Goal: Task Accomplishment & Management: Use online tool/utility

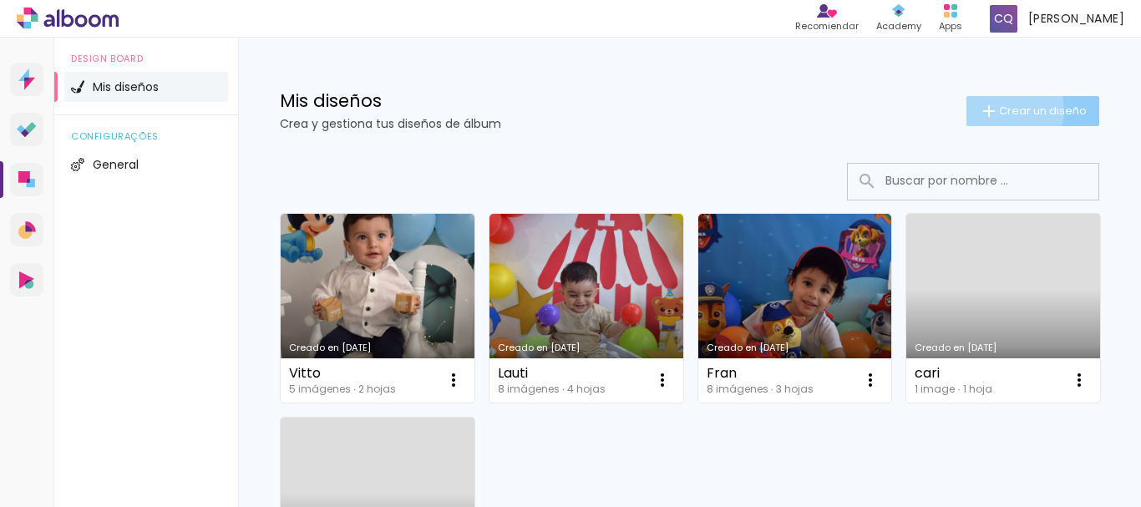
click at [979, 109] on iron-icon at bounding box center [989, 111] width 20 height 20
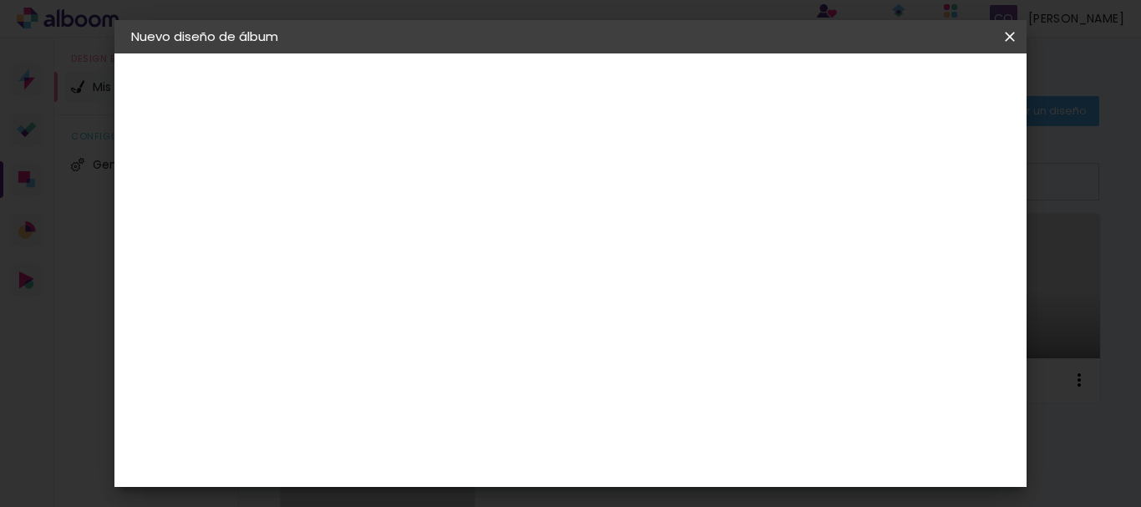
click at [404, 228] on input at bounding box center [404, 224] width 0 height 26
type input "Valentino"
type paper-input "Valentino"
click at [0, 0] on slot "Avanzar" at bounding box center [0, 0] width 0 height 0
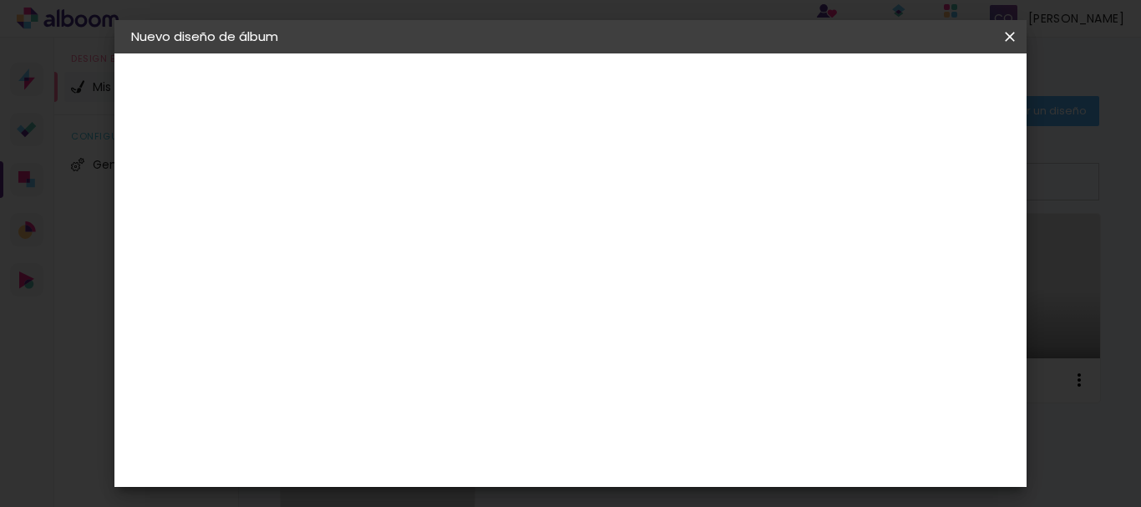
click at [414, 429] on div "La Isla" at bounding box center [404, 442] width 22 height 27
click at [0, 0] on slot "Avanzar" at bounding box center [0, 0] width 0 height 0
click at [490, 281] on iron-icon at bounding box center [480, 291] width 20 height 20
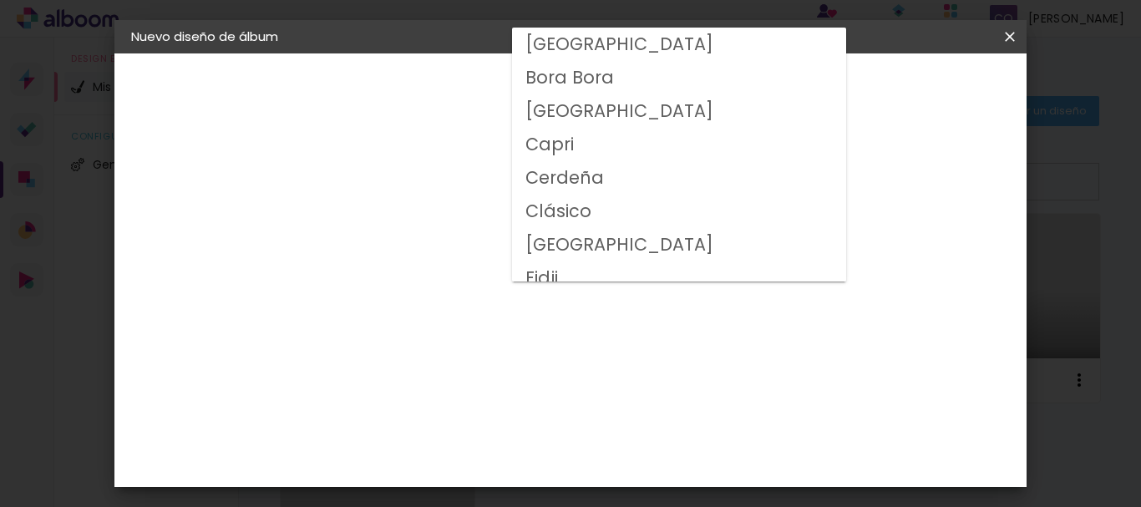
click at [633, 211] on paper-item "Clásico" at bounding box center [679, 211] width 334 height 33
type input "Clásico"
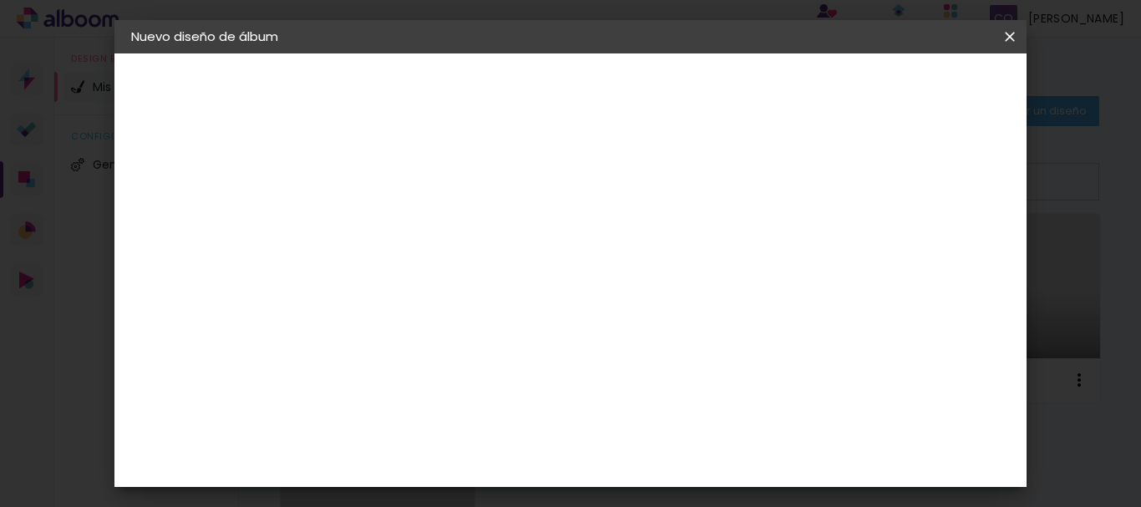
scroll to position [277, 0]
click at [0, 0] on slot "Avanzar" at bounding box center [0, 0] width 0 height 0
click at [514, 184] on div at bounding box center [506, 180] width 15 height 15
type paper-checkbox "on"
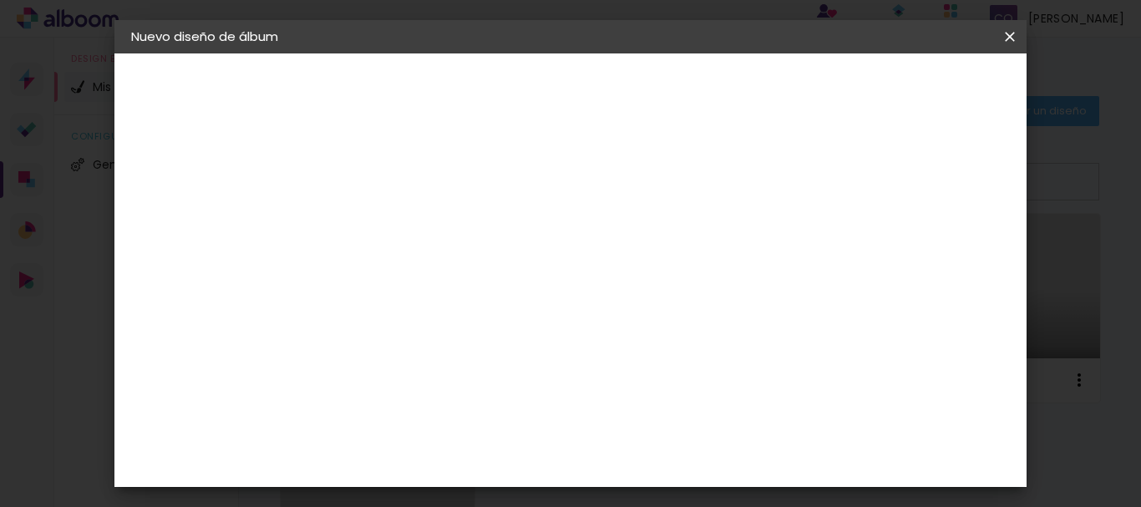
click at [610, 86] on span "Empezar diseño" at bounding box center [584, 94] width 51 height 23
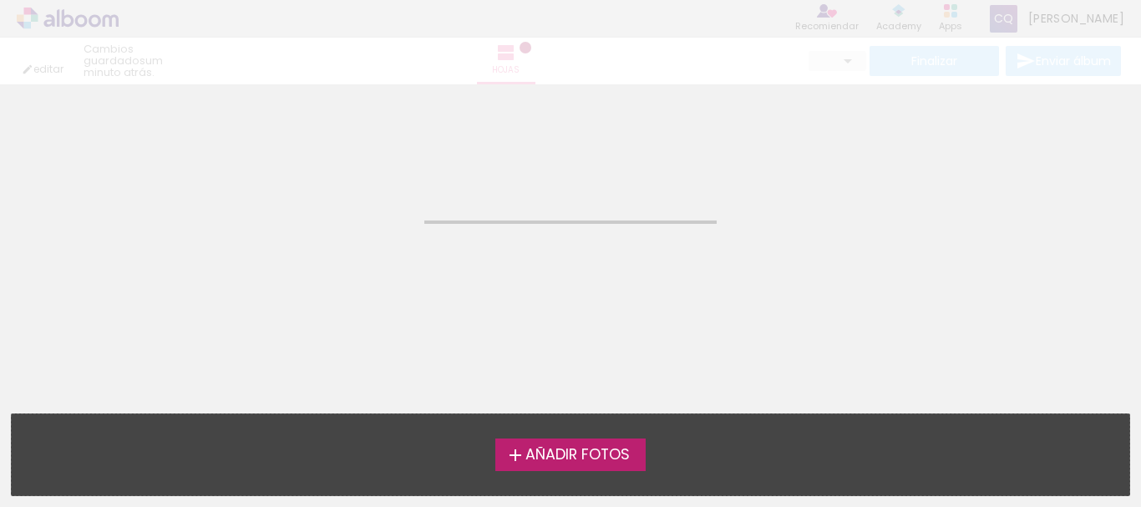
click at [509, 457] on iron-icon at bounding box center [515, 455] width 20 height 20
click at [0, 0] on input "file" at bounding box center [0, 0] width 0 height 0
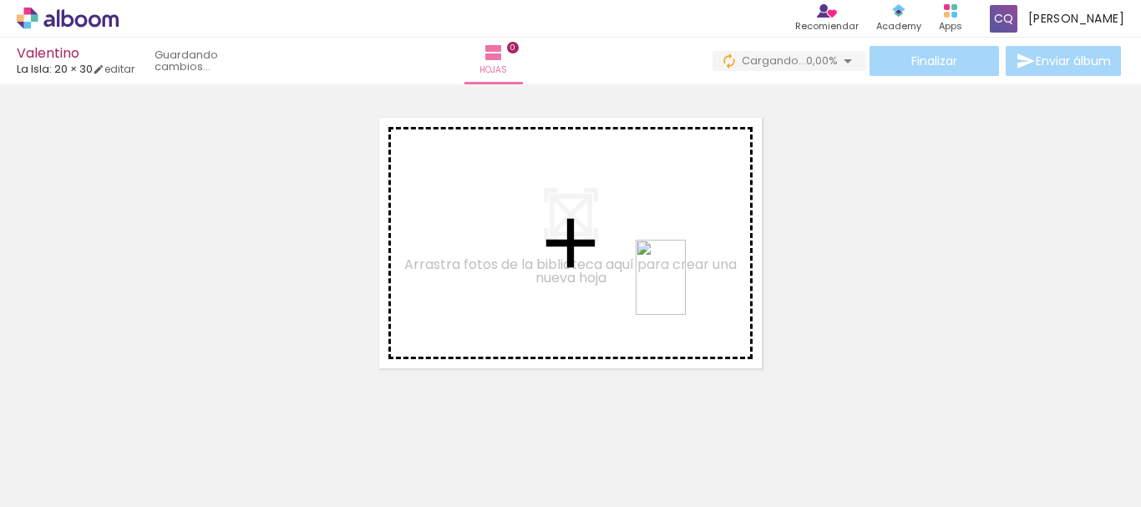
drag, startPoint x: 739, startPoint y: 452, endPoint x: 683, endPoint y: 262, distance: 198.0
click at [683, 262] on quentale-workspace at bounding box center [570, 253] width 1141 height 507
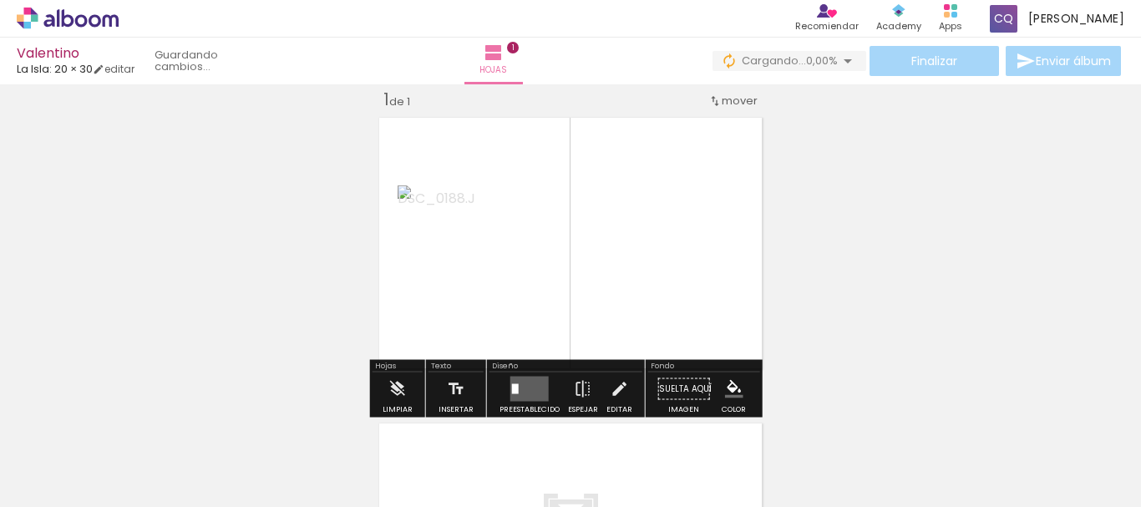
scroll to position [22, 0]
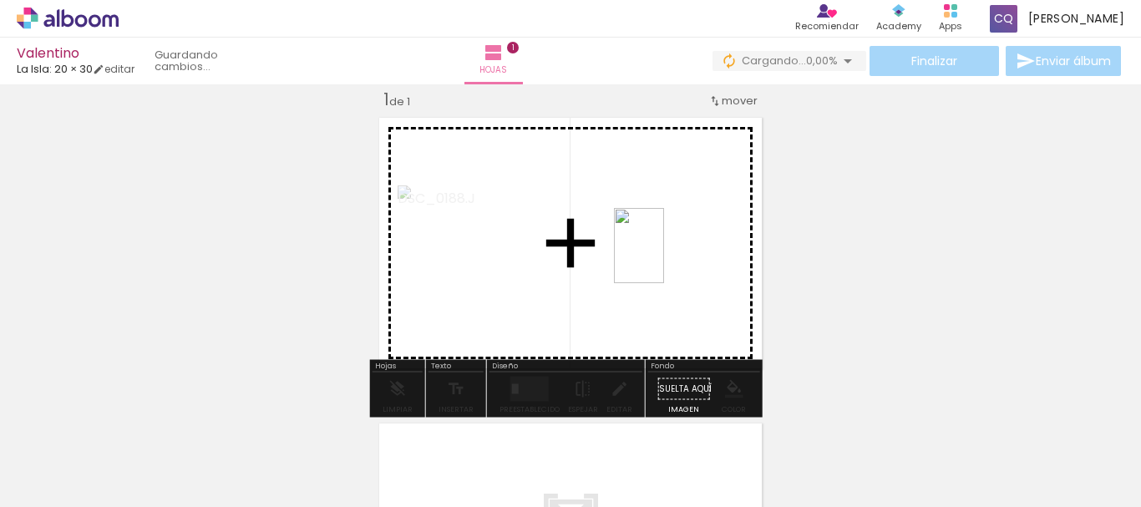
drag, startPoint x: 541, startPoint y: 479, endPoint x: 664, endPoint y: 258, distance: 252.5
click at [664, 258] on quentale-workspace at bounding box center [570, 253] width 1141 height 507
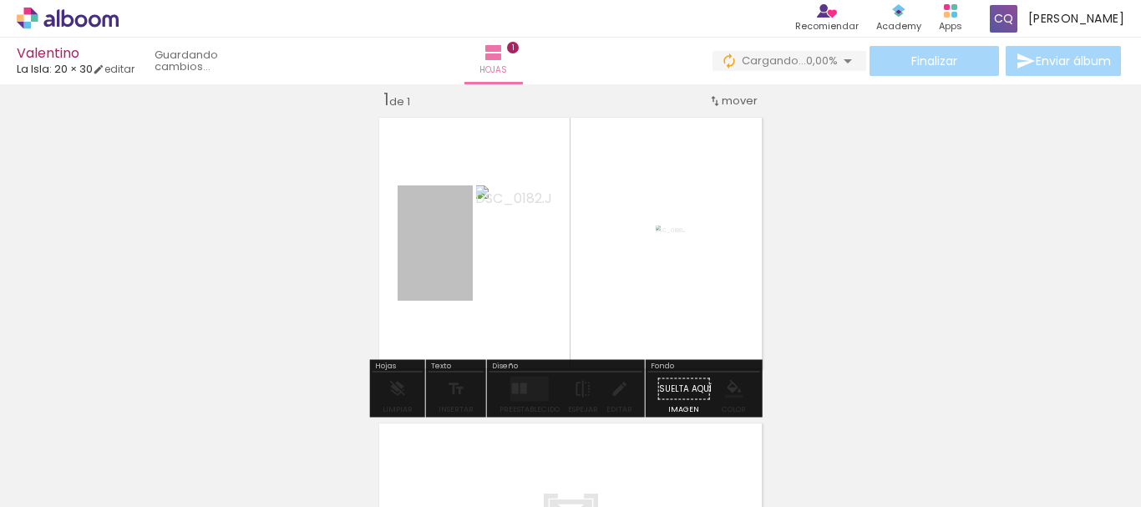
drag, startPoint x: 431, startPoint y: 240, endPoint x: 663, endPoint y: 247, distance: 231.5
click at [663, 247] on quentale-layouter at bounding box center [571, 243] width 396 height 264
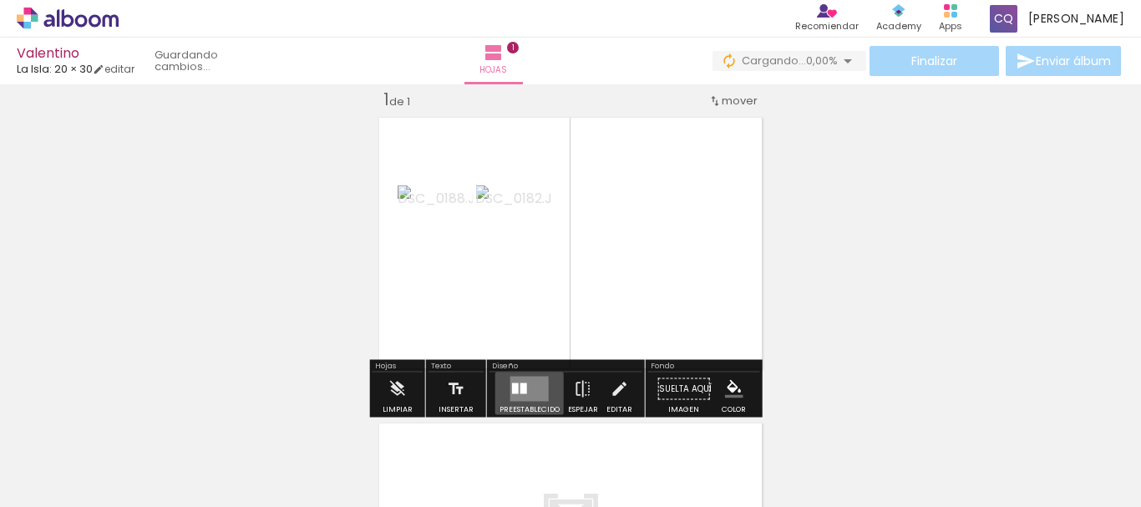
click at [522, 388] on div at bounding box center [523, 388] width 7 height 11
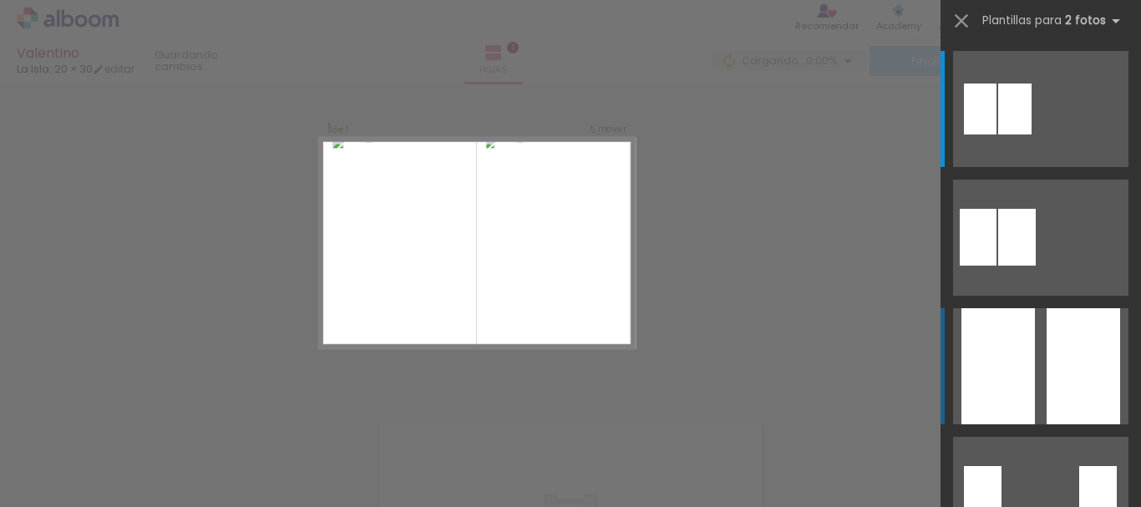
click at [1047, 383] on div at bounding box center [1084, 366] width 74 height 116
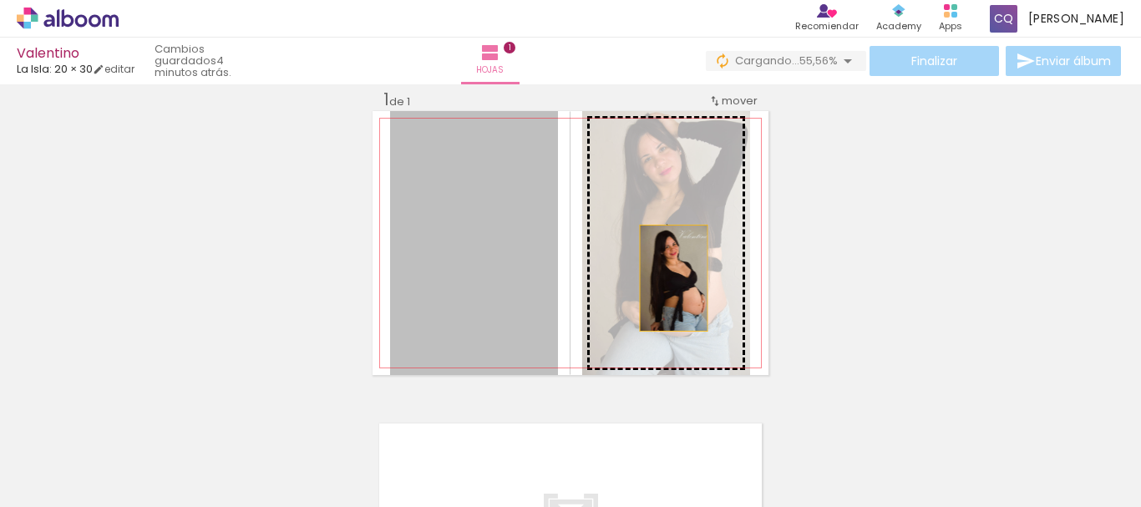
drag, startPoint x: 470, startPoint y: 307, endPoint x: 668, endPoint y: 277, distance: 200.2
click at [0, 0] on slot at bounding box center [0, 0] width 0 height 0
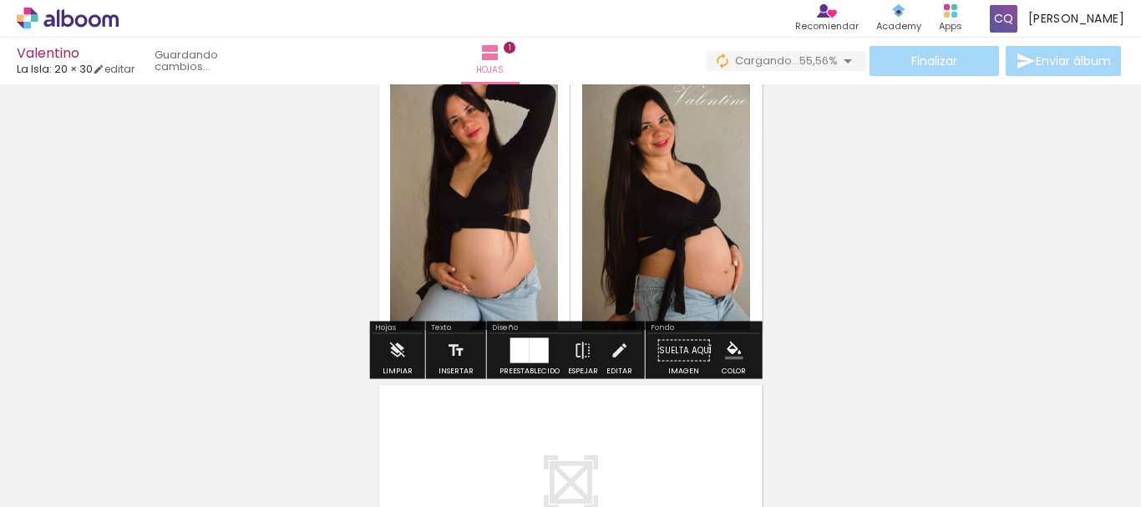
scroll to position [63, 0]
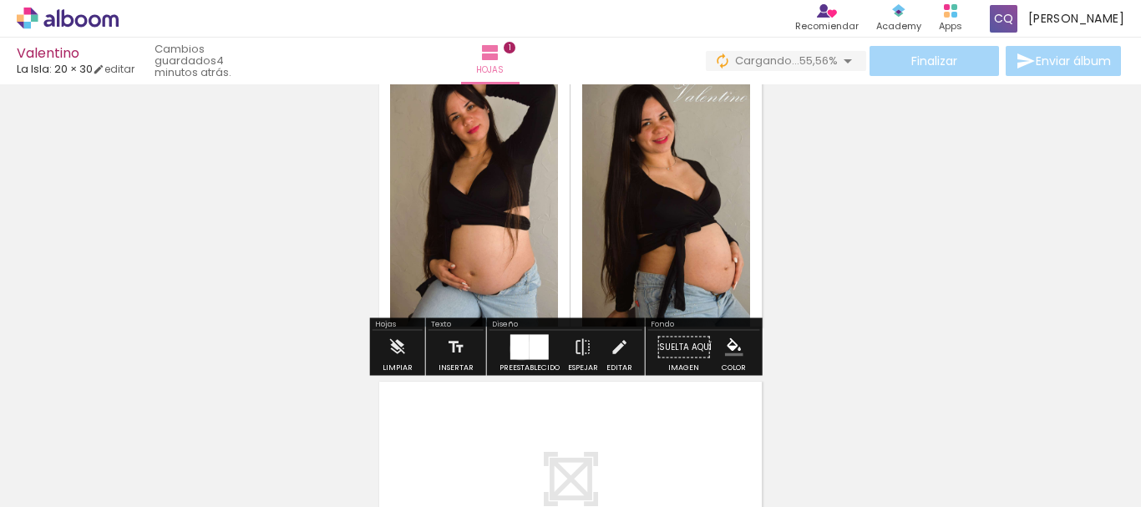
click at [517, 349] on div at bounding box center [519, 347] width 19 height 25
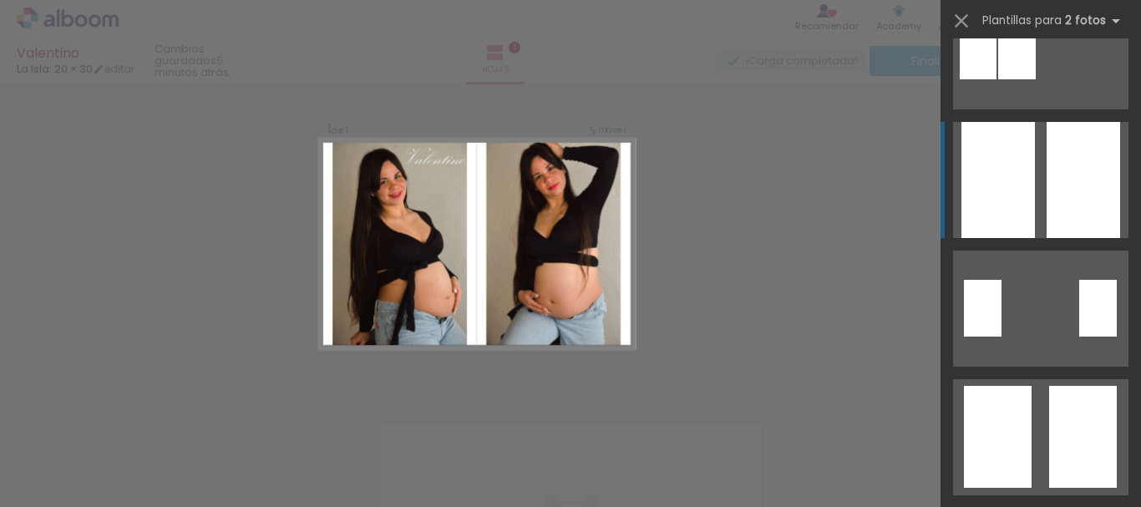
scroll to position [210, 0]
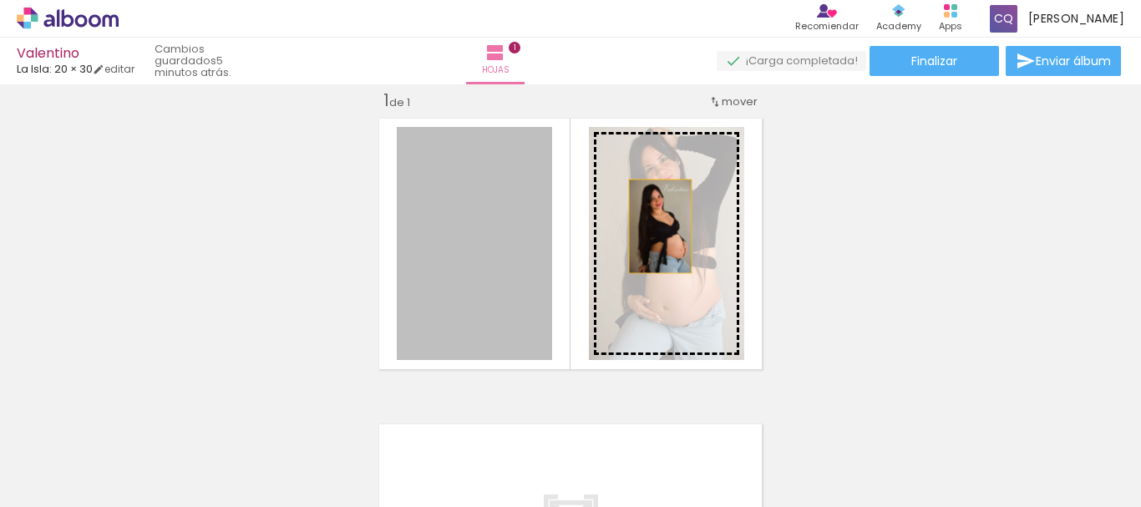
drag, startPoint x: 490, startPoint y: 225, endPoint x: 660, endPoint y: 226, distance: 169.6
click at [0, 0] on slot at bounding box center [0, 0] width 0 height 0
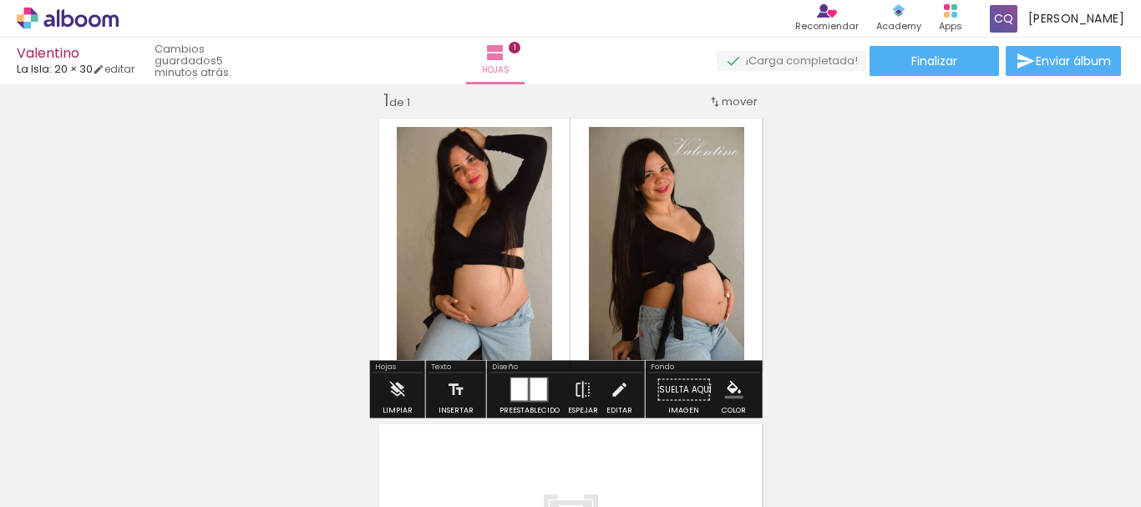
click at [660, 226] on quentale-layouter at bounding box center [571, 244] width 396 height 264
click at [892, 241] on div "Insertar hoja 1 de 1" at bounding box center [570, 375] width 1141 height 612
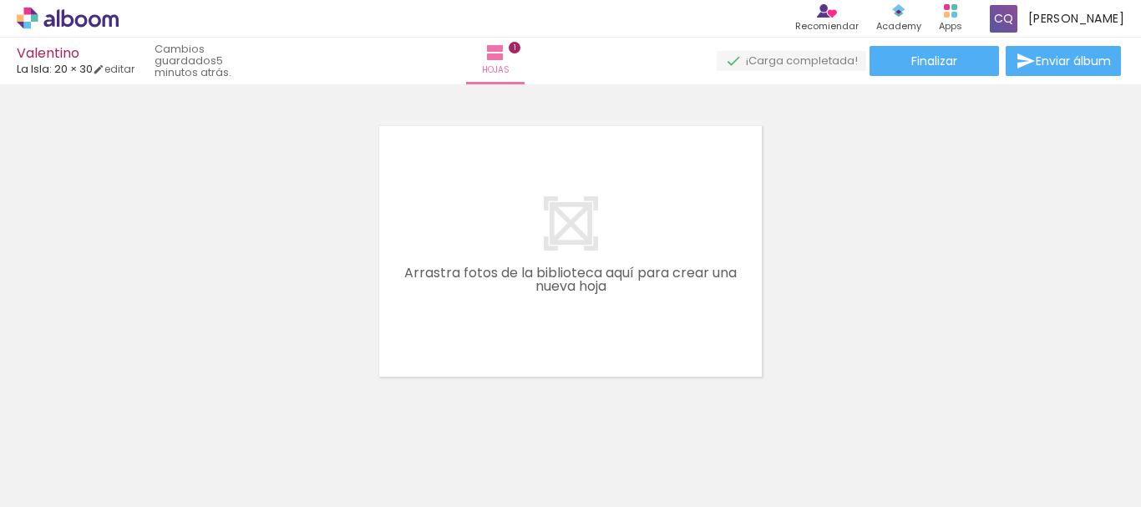
scroll to position [321, 0]
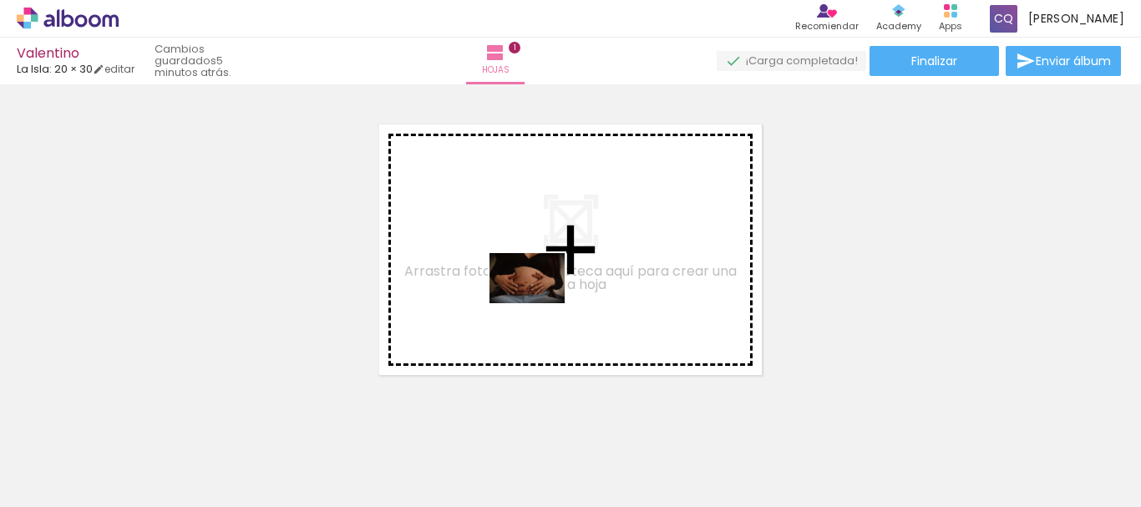
drag, startPoint x: 834, startPoint y: 455, endPoint x: 531, endPoint y: 301, distance: 340.4
click at [531, 301] on quentale-workspace at bounding box center [570, 253] width 1141 height 507
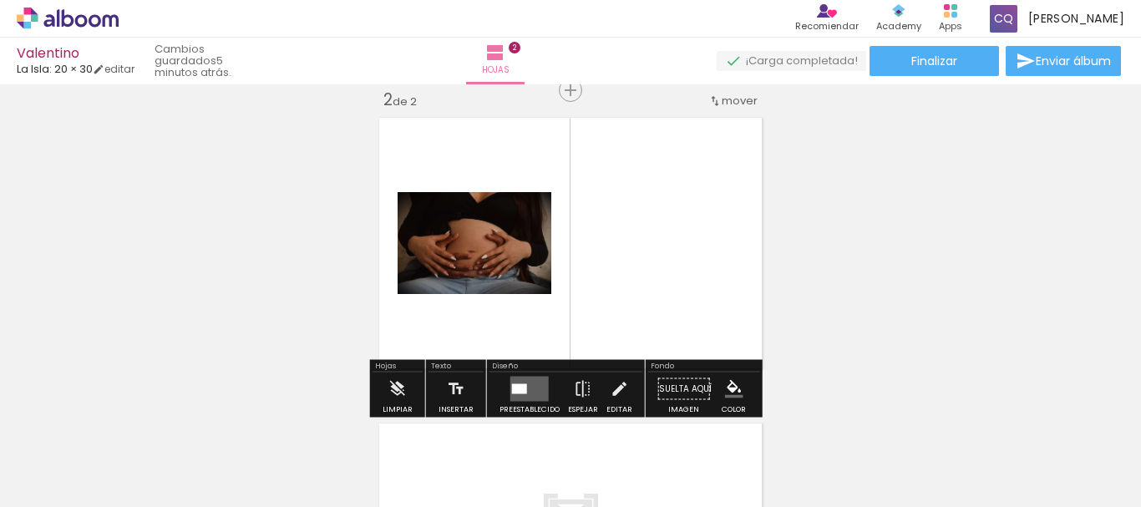
scroll to position [328, 0]
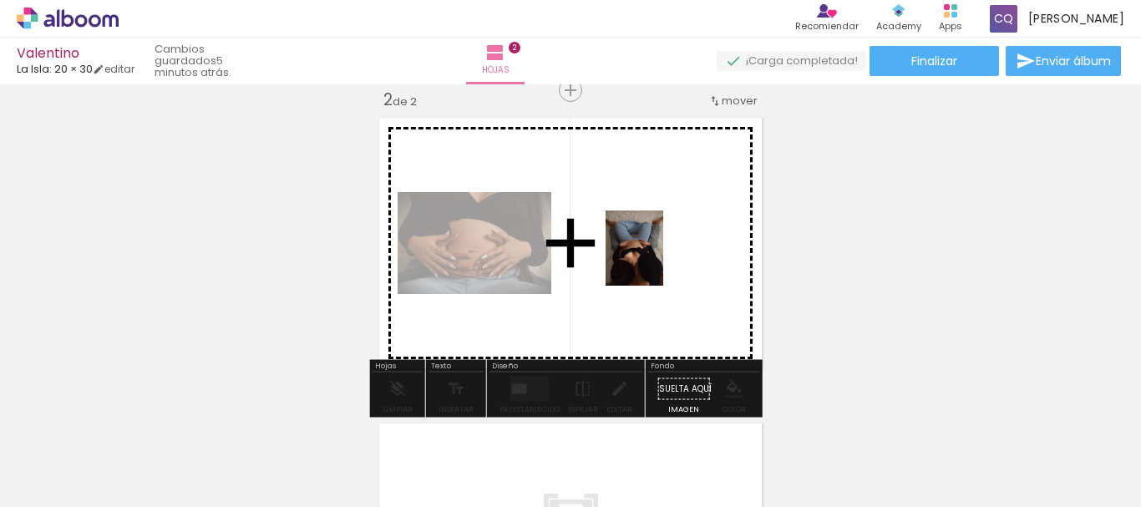
drag, startPoint x: 932, startPoint y: 458, endPoint x: 650, endPoint y: 252, distance: 348.6
click at [650, 252] on quentale-workspace at bounding box center [570, 253] width 1141 height 507
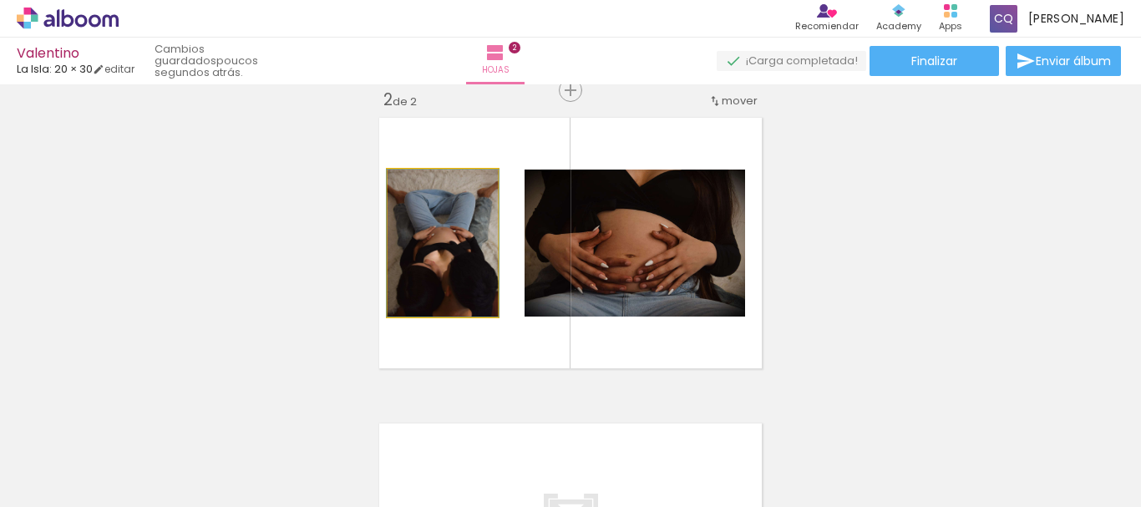
click at [399, 183] on iron-icon at bounding box center [404, 187] width 14 height 17
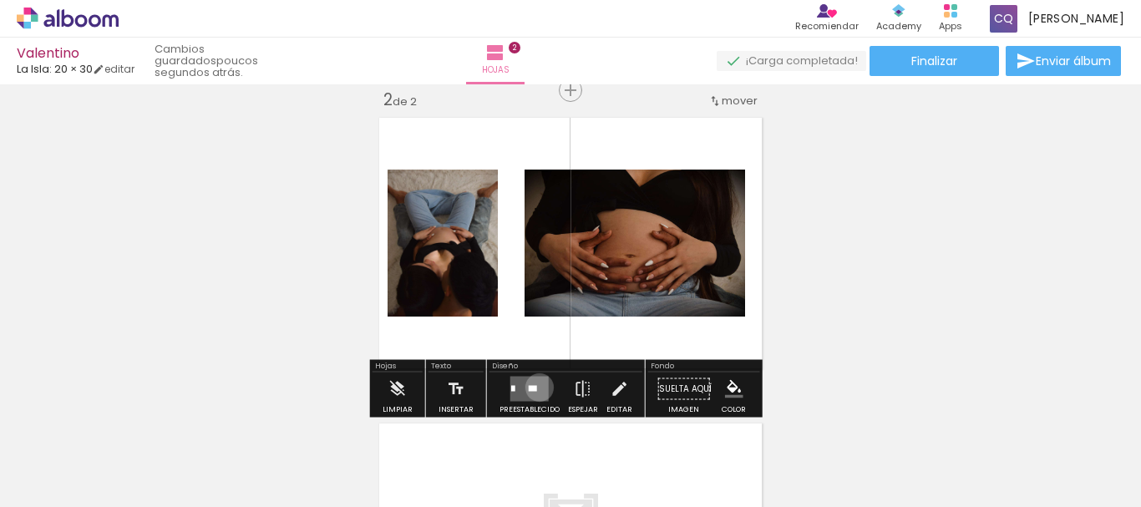
click at [536, 388] on quentale-layouter at bounding box center [529, 389] width 38 height 25
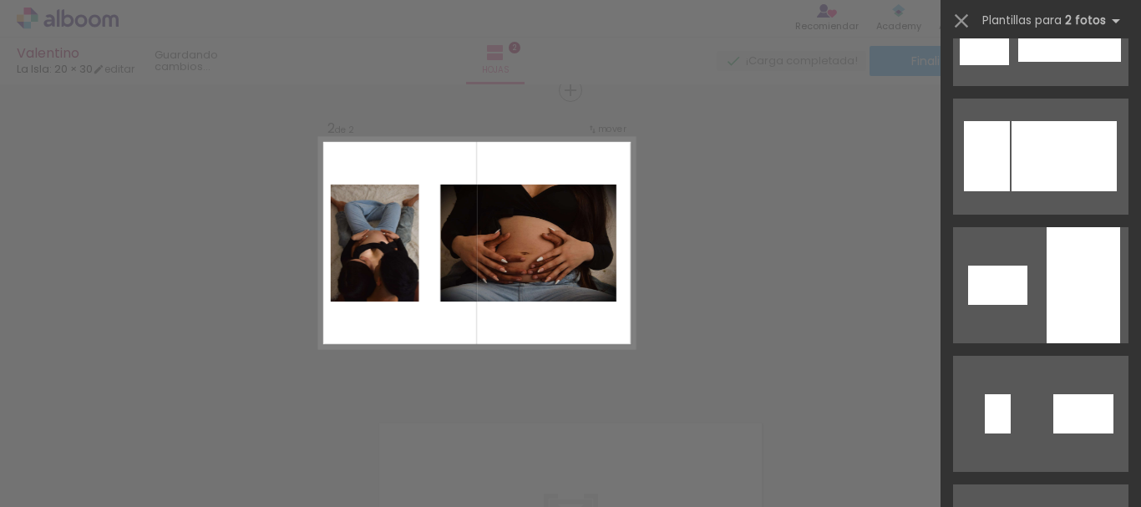
scroll to position [0, 0]
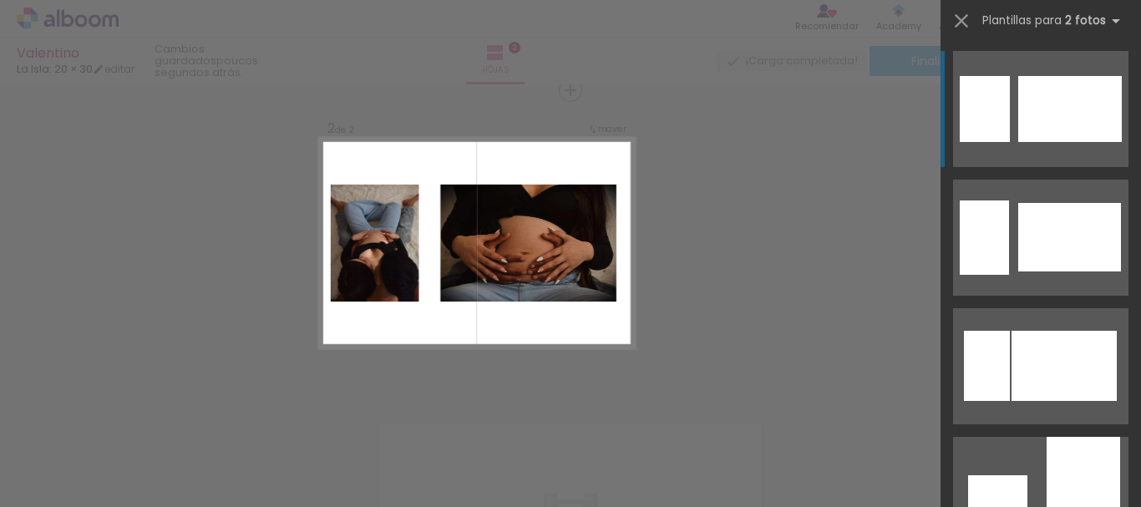
click at [732, 315] on div "Confirmar Cancelar" at bounding box center [570, 235] width 1141 height 957
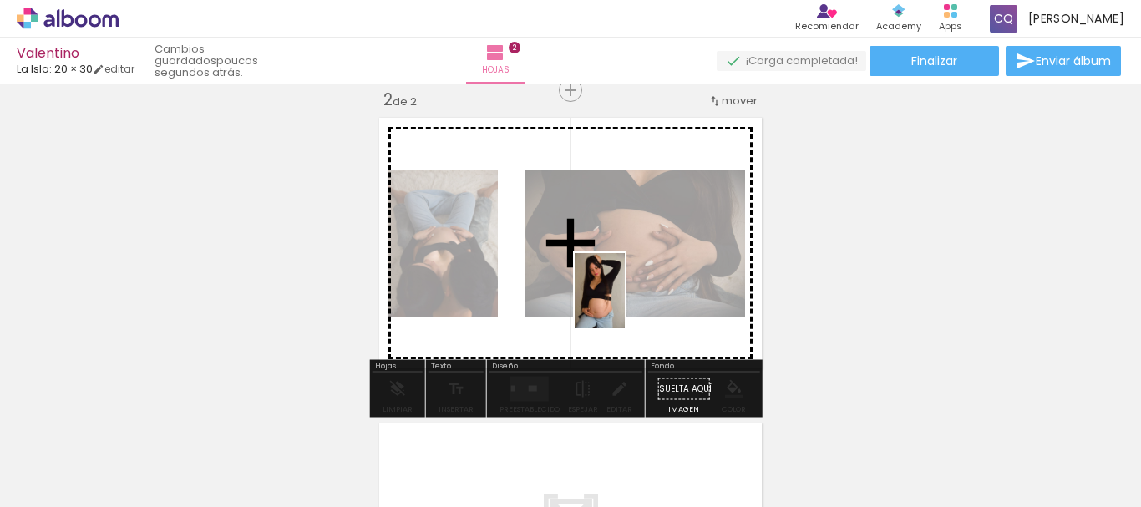
drag, startPoint x: 645, startPoint y: 462, endPoint x: 625, endPoint y: 303, distance: 160.0
click at [625, 303] on quentale-workspace at bounding box center [570, 253] width 1141 height 507
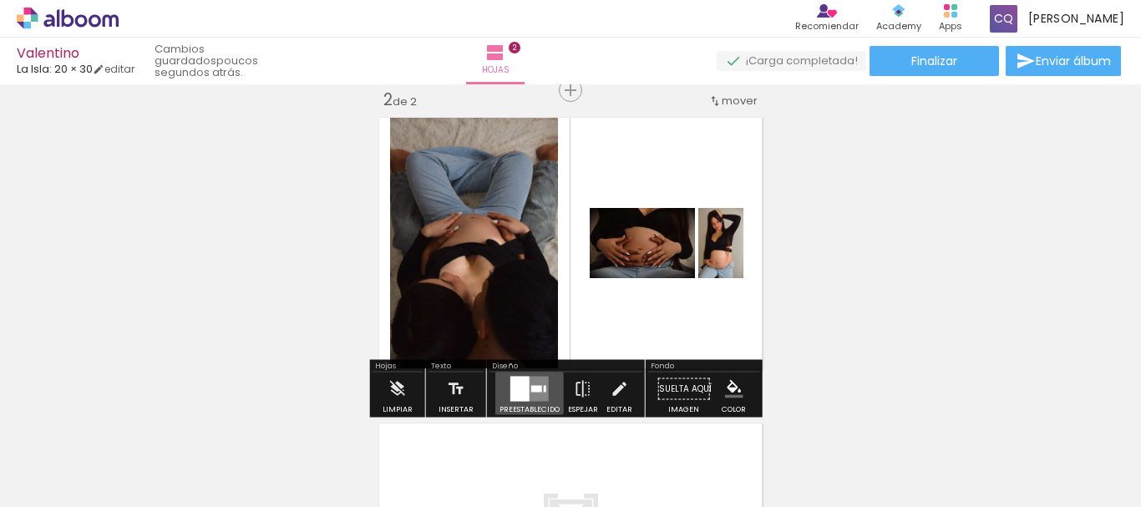
click at [520, 389] on div at bounding box center [519, 389] width 19 height 25
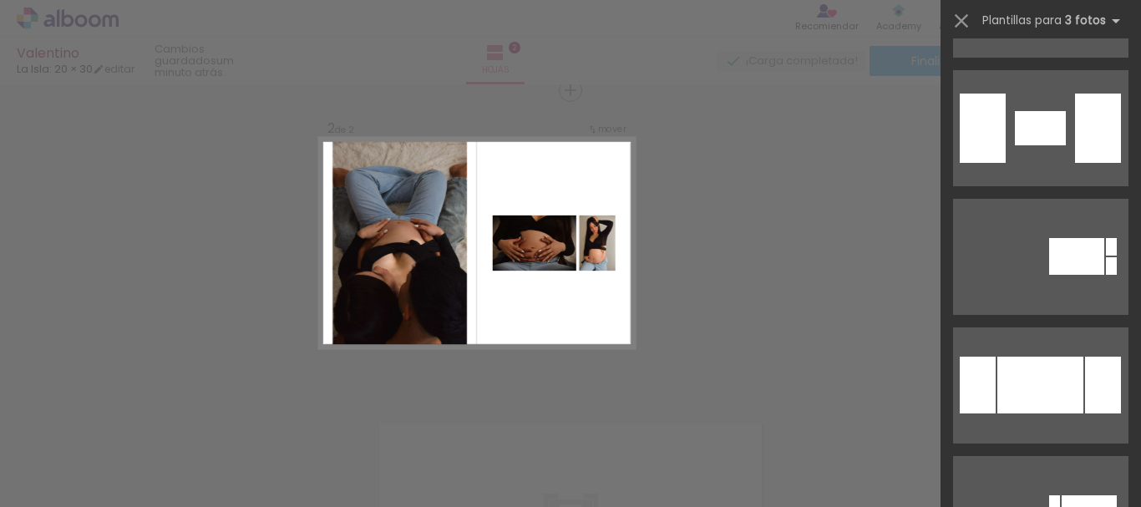
scroll to position [3746, 0]
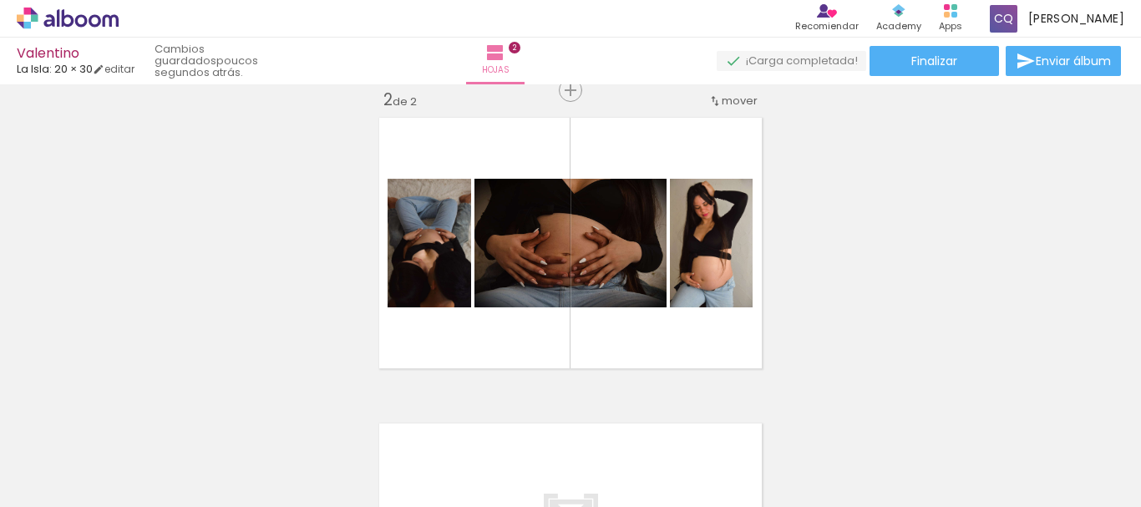
click at [988, 250] on div "Insertar hoja 1 de 2 Insertar hoja 2 de 2" at bounding box center [570, 222] width 1141 height 918
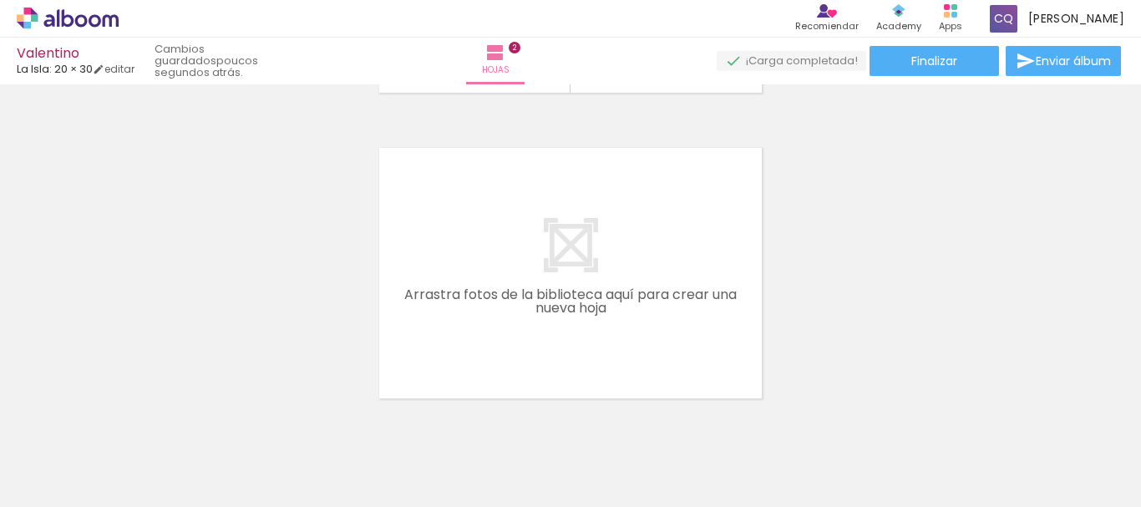
scroll to position [607, 0]
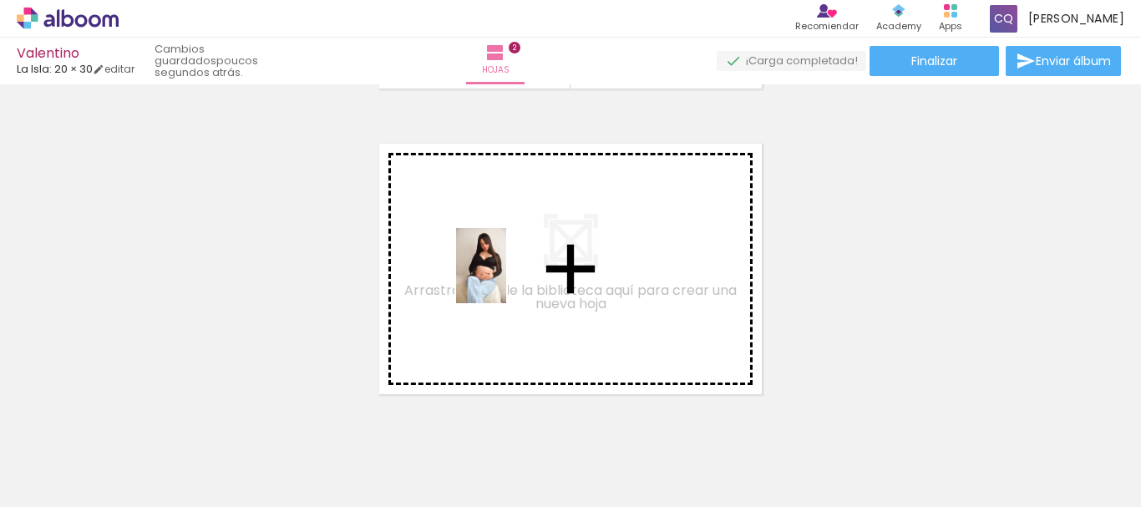
drag, startPoint x: 360, startPoint y: 466, endPoint x: 513, endPoint y: 273, distance: 246.2
click at [513, 273] on quentale-workspace at bounding box center [570, 253] width 1141 height 507
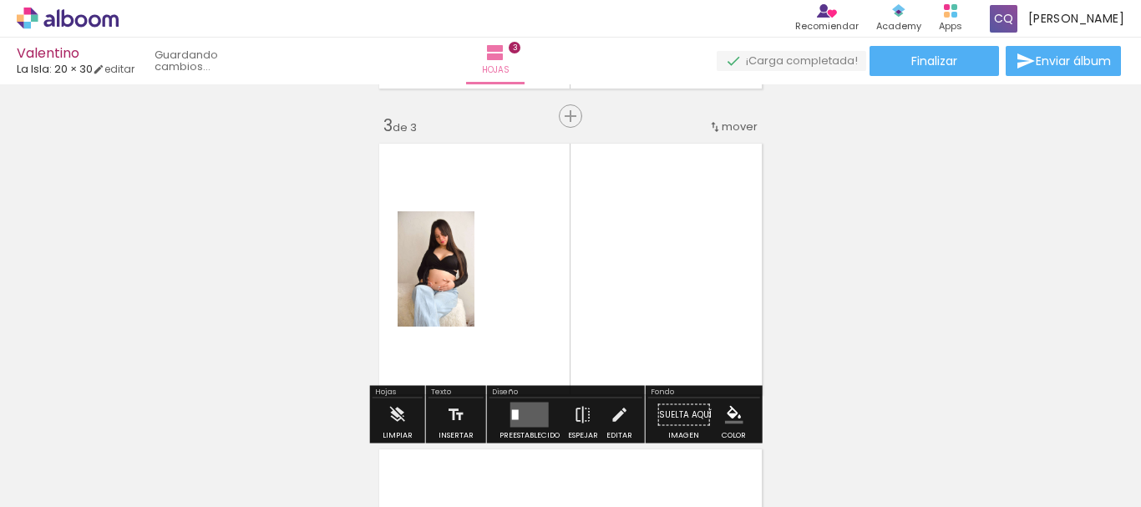
scroll to position [633, 0]
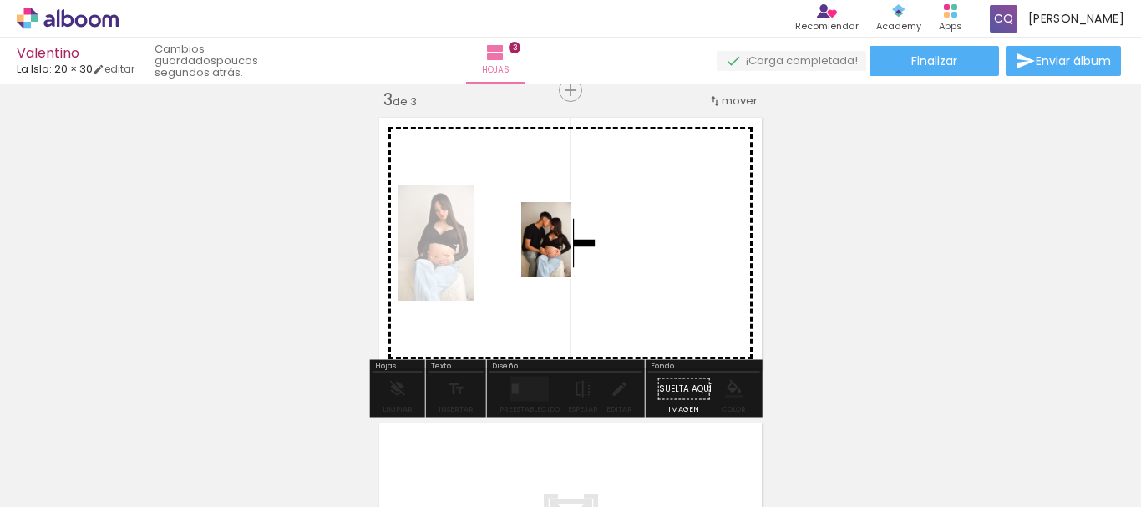
drag, startPoint x: 445, startPoint y: 456, endPoint x: 571, endPoint y: 252, distance: 239.7
click at [571, 252] on quentale-workspace at bounding box center [570, 253] width 1141 height 507
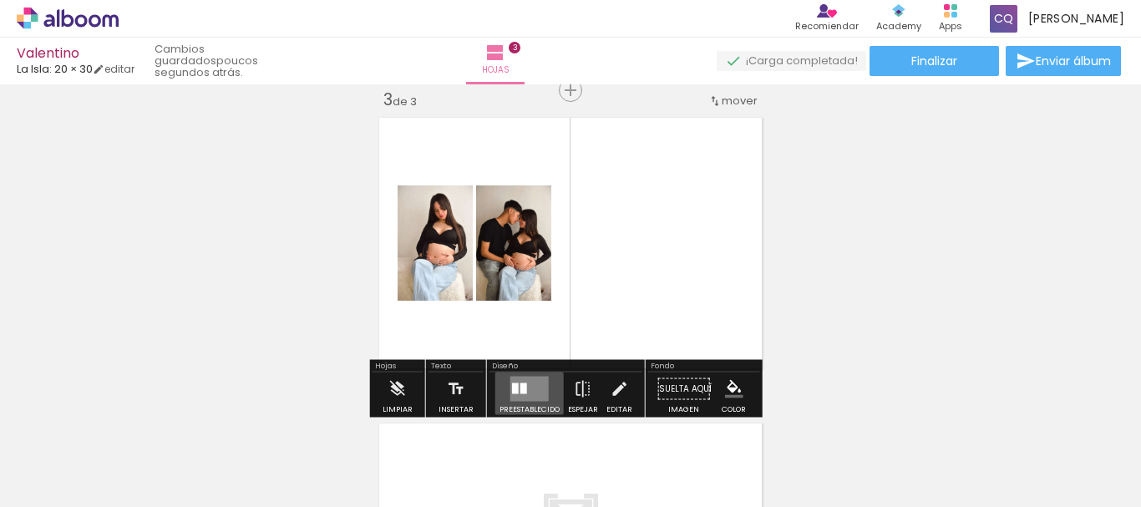
click at [528, 388] on quentale-layouter at bounding box center [529, 389] width 38 height 25
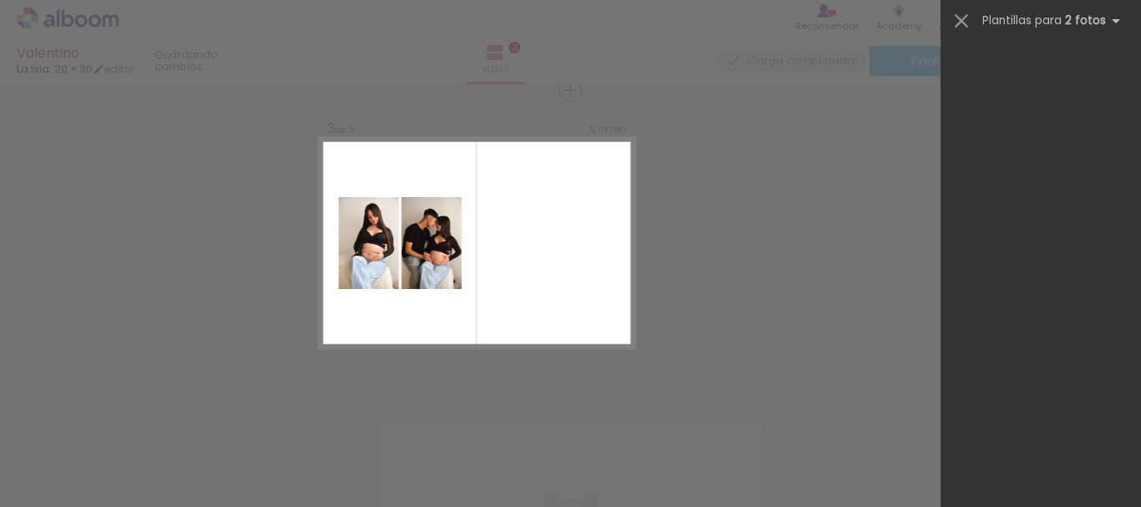
scroll to position [0, 0]
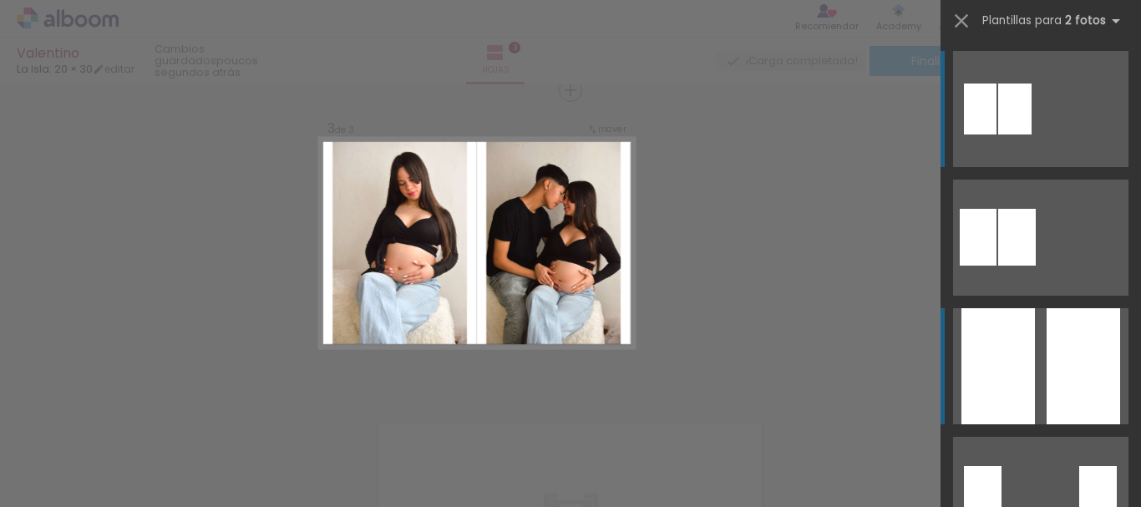
click at [1036, 296] on quentale-layouter at bounding box center [1040, 238] width 175 height 116
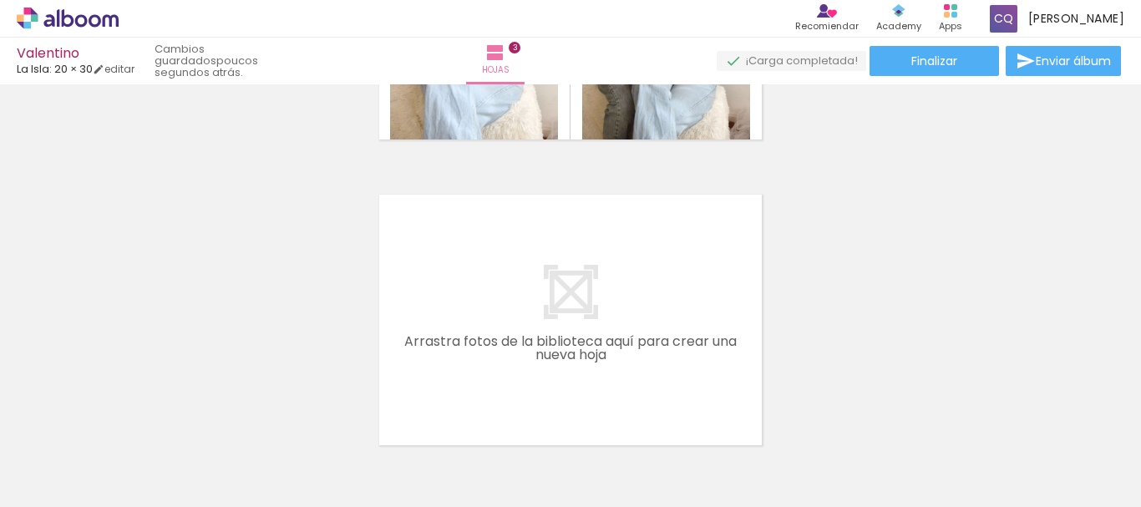
scroll to position [957, 0]
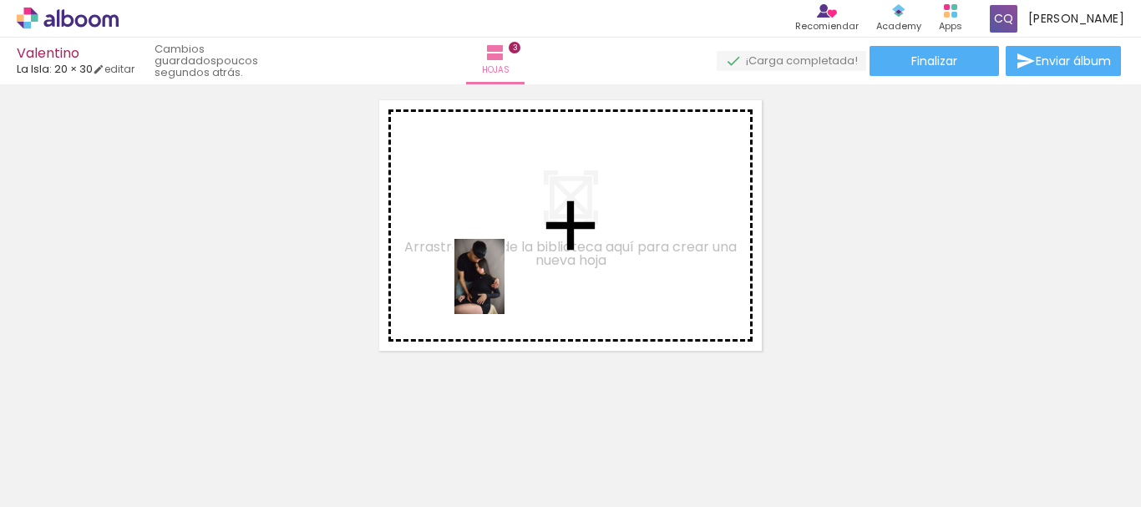
drag, startPoint x: 167, startPoint y: 471, endPoint x: 504, endPoint y: 289, distance: 382.8
click at [504, 289] on quentale-workspace at bounding box center [570, 253] width 1141 height 507
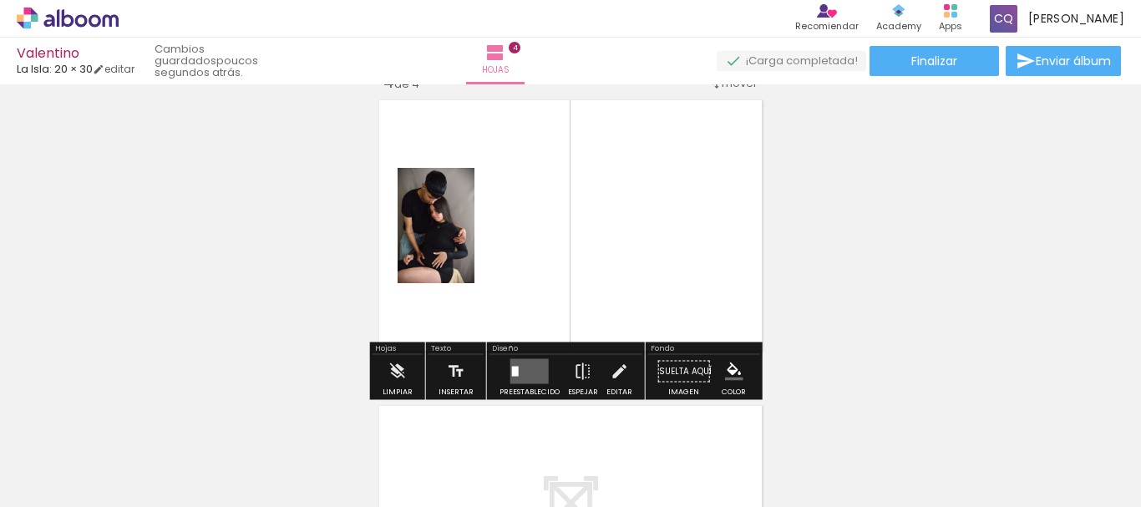
scroll to position [939, 0]
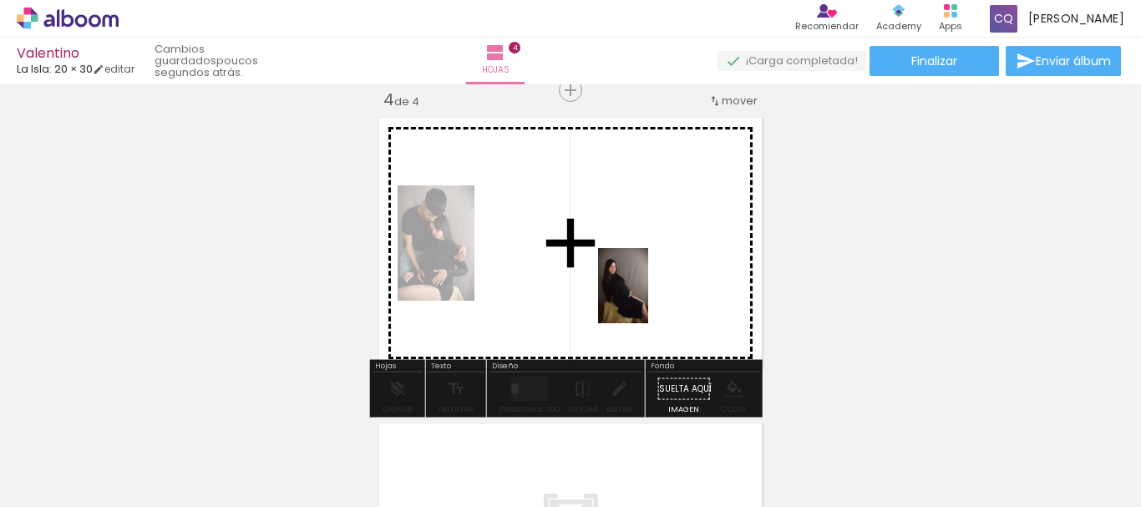
drag, startPoint x: 258, startPoint y: 460, endPoint x: 678, endPoint y: 303, distance: 447.9
click at [678, 303] on quentale-workspace at bounding box center [570, 253] width 1141 height 507
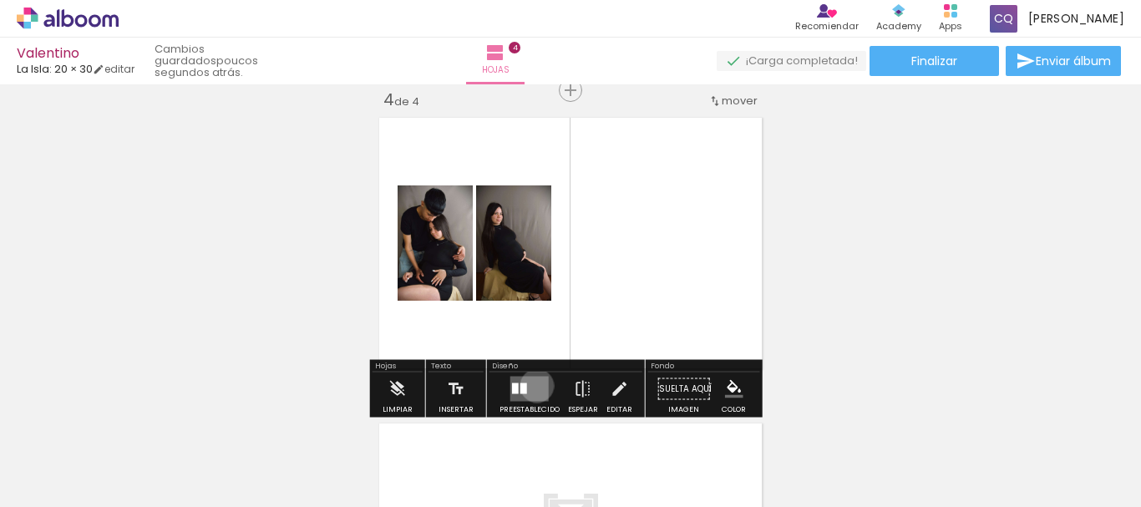
click at [533, 386] on quentale-layouter at bounding box center [529, 389] width 38 height 25
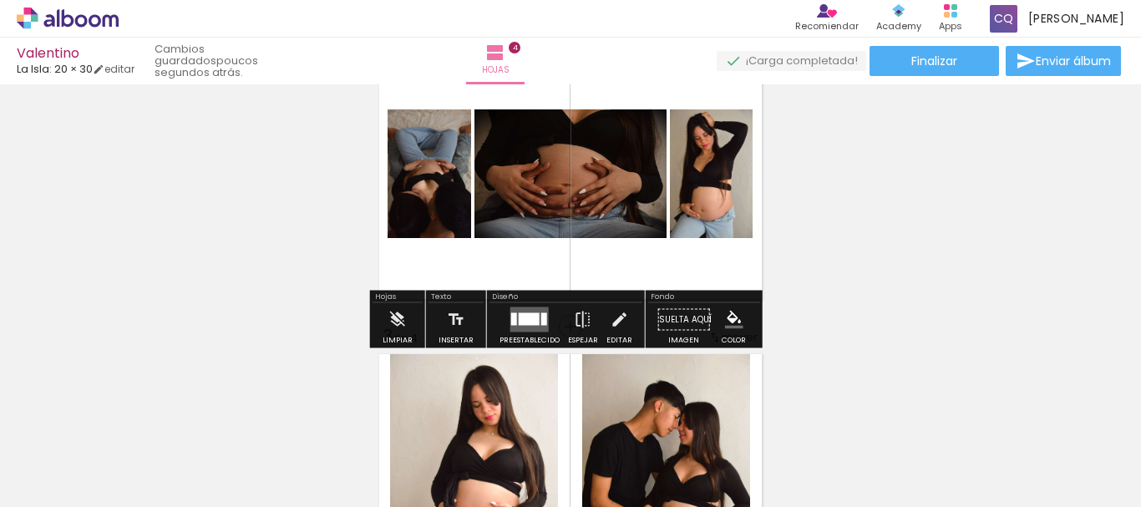
scroll to position [419, 0]
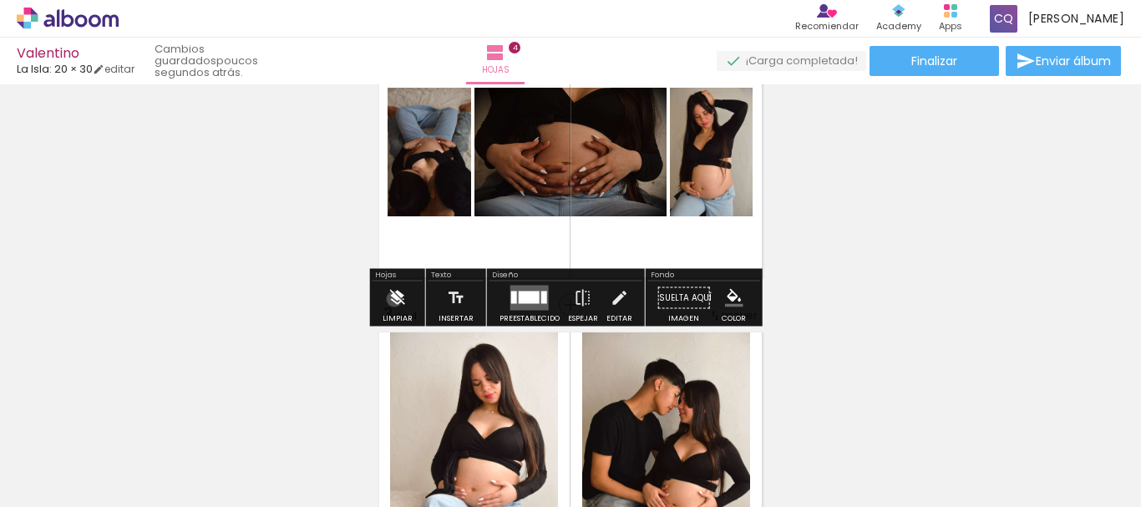
click at [394, 299] on iron-icon at bounding box center [397, 298] width 18 height 33
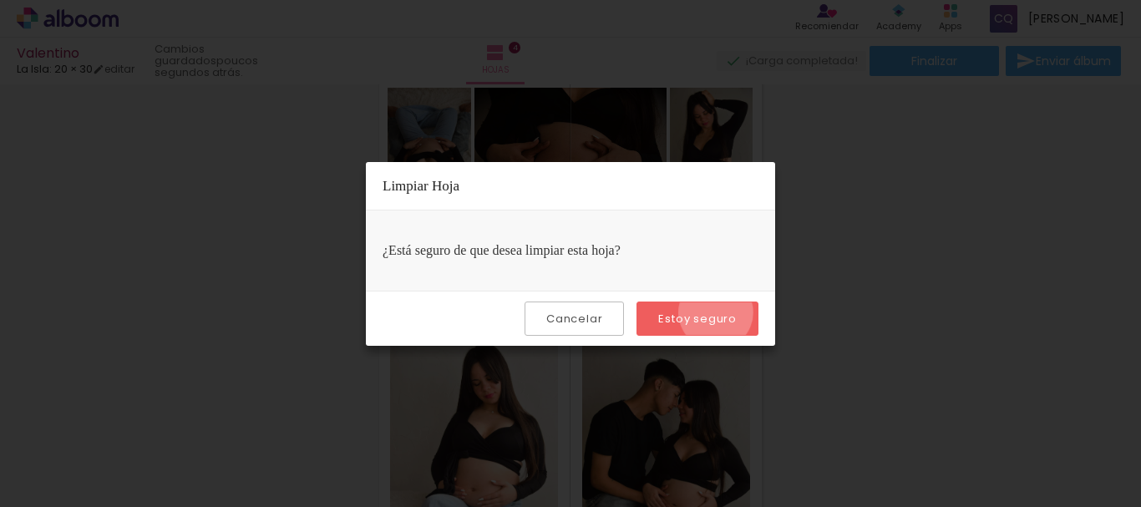
click at [0, 0] on slot "Estoy seguro" at bounding box center [0, 0] width 0 height 0
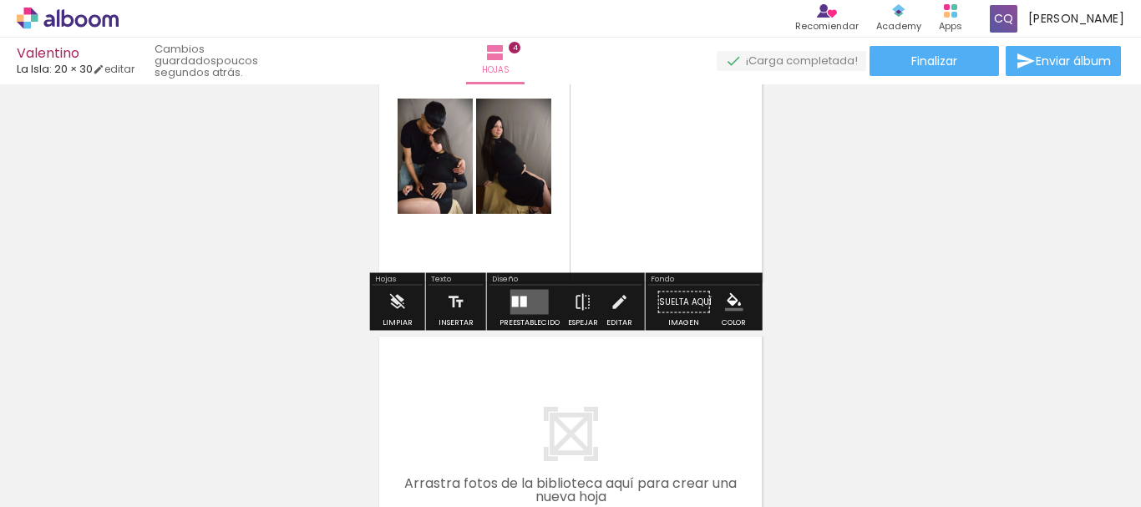
scroll to position [1029, 0]
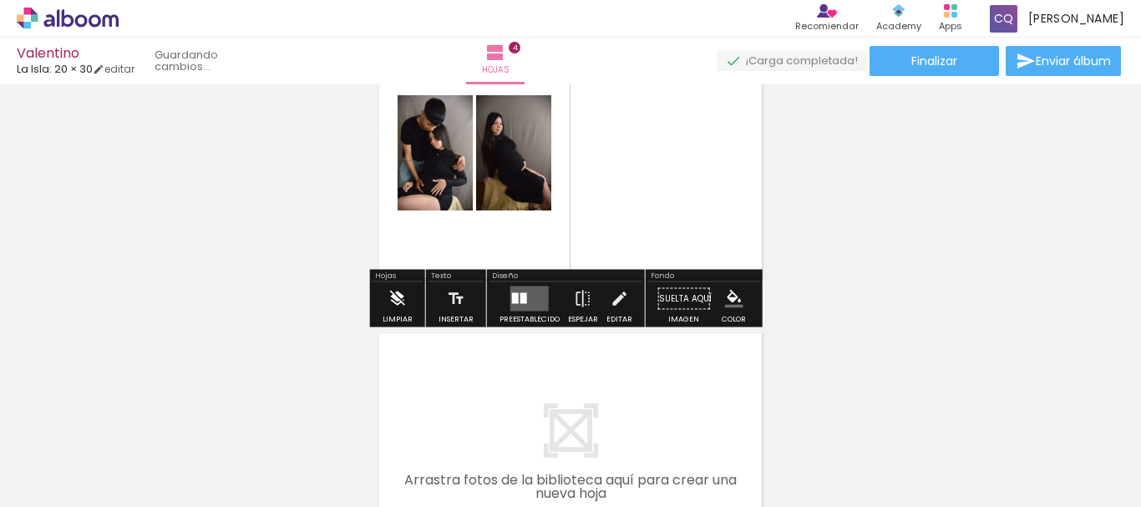
click at [391, 302] on iron-icon at bounding box center [397, 298] width 18 height 33
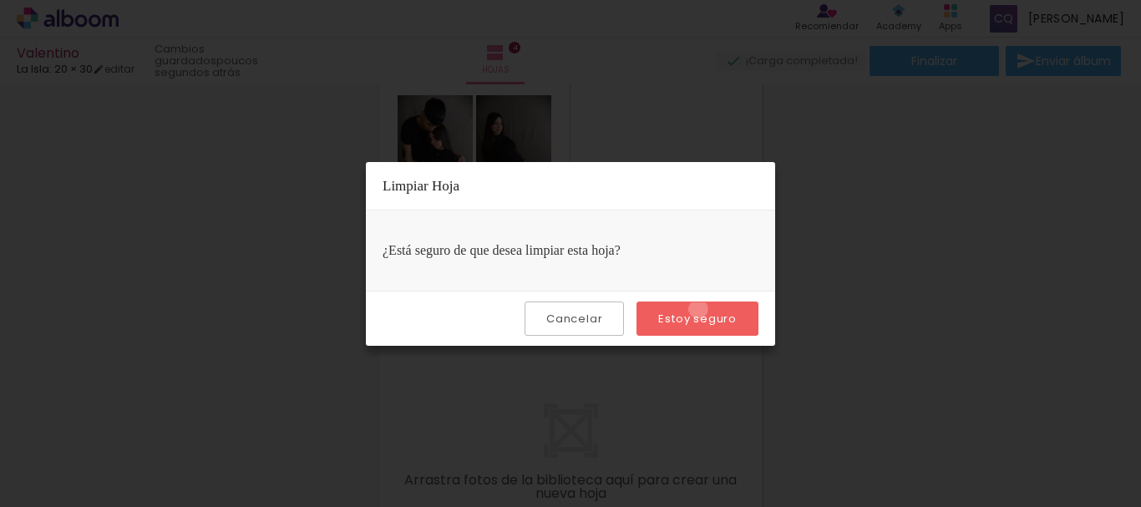
click at [700, 309] on paper-button "Estoy seguro" at bounding box center [698, 319] width 122 height 34
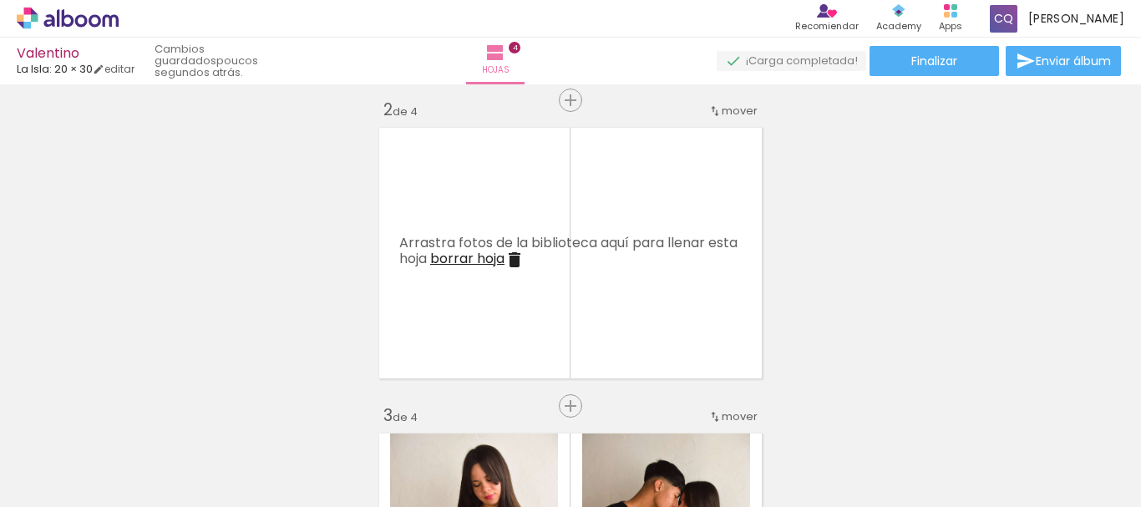
scroll to position [336, 0]
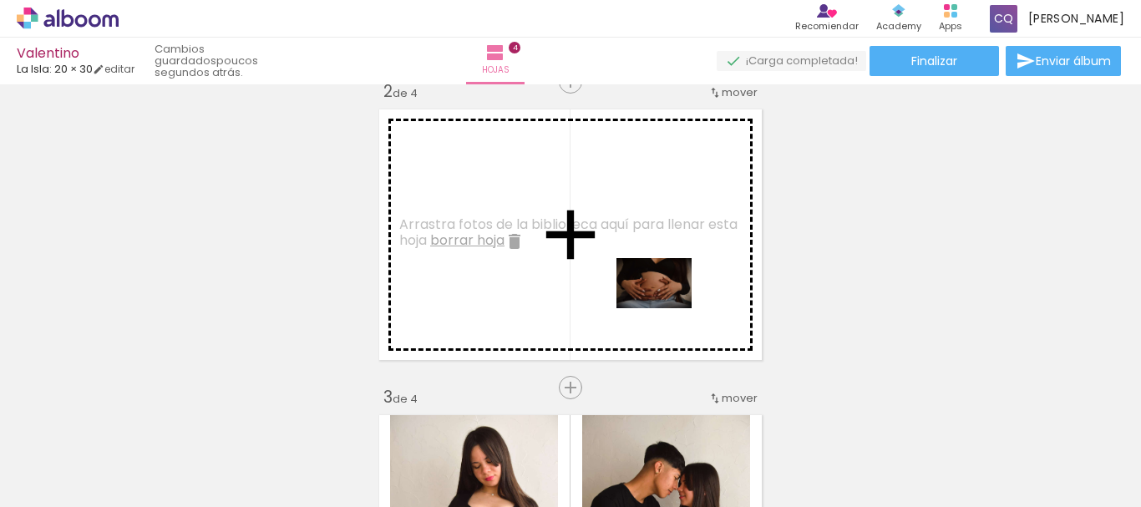
drag, startPoint x: 830, startPoint y: 455, endPoint x: 607, endPoint y: 272, distance: 289.2
click at [607, 272] on quentale-workspace at bounding box center [570, 253] width 1141 height 507
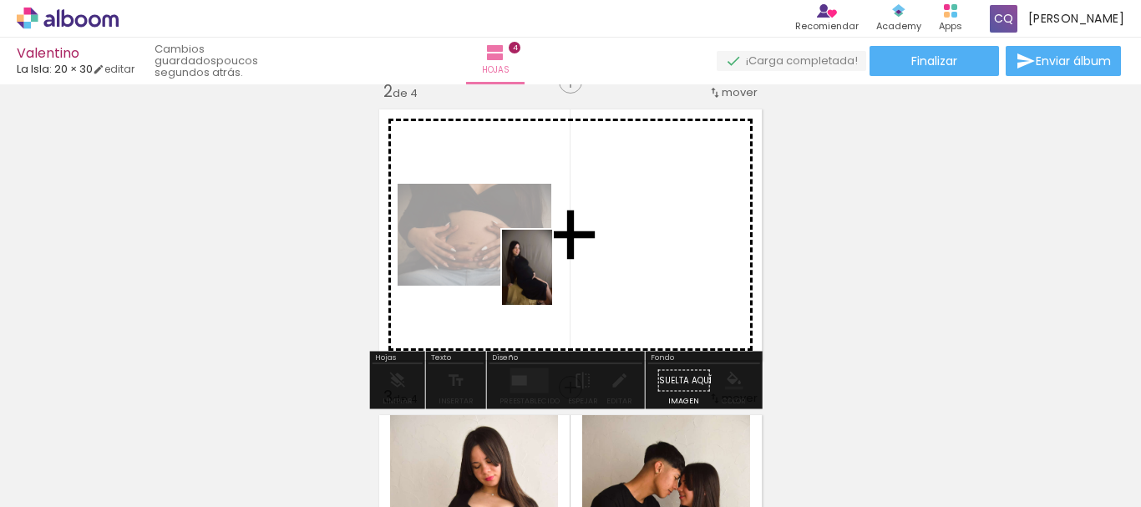
drag, startPoint x: 249, startPoint y: 470, endPoint x: 559, endPoint y: 278, distance: 364.3
click at [559, 278] on quentale-workspace at bounding box center [570, 253] width 1141 height 507
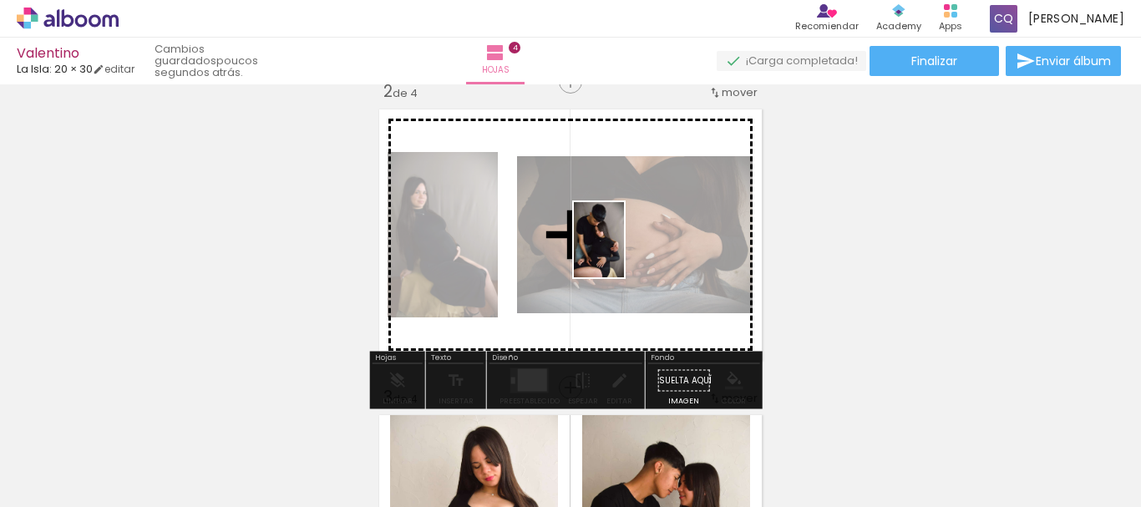
drag, startPoint x: 170, startPoint y: 454, endPoint x: 627, endPoint y: 253, distance: 499.8
click at [627, 253] on quentale-workspace at bounding box center [570, 253] width 1141 height 507
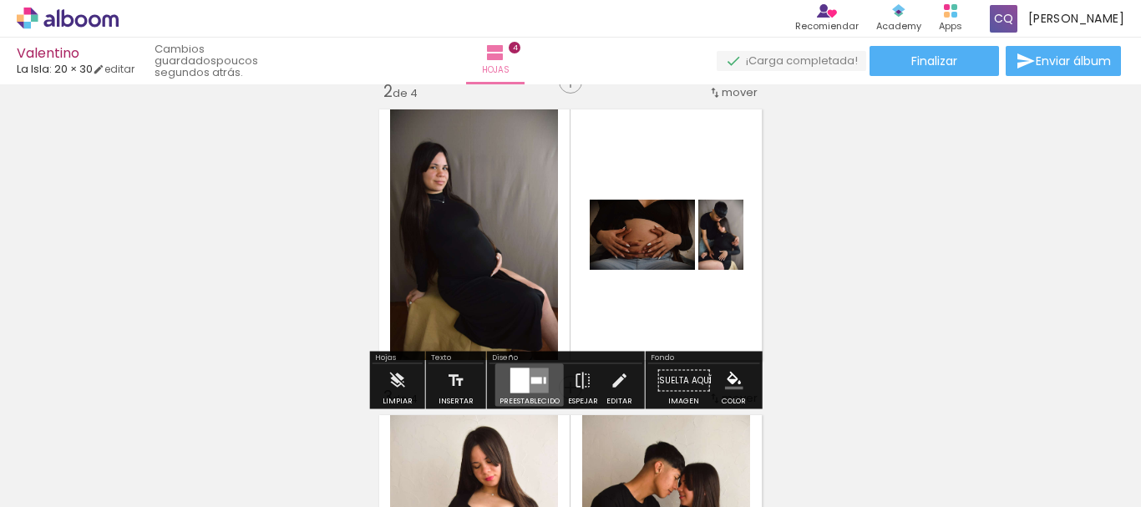
click at [526, 386] on quentale-layouter at bounding box center [529, 380] width 38 height 25
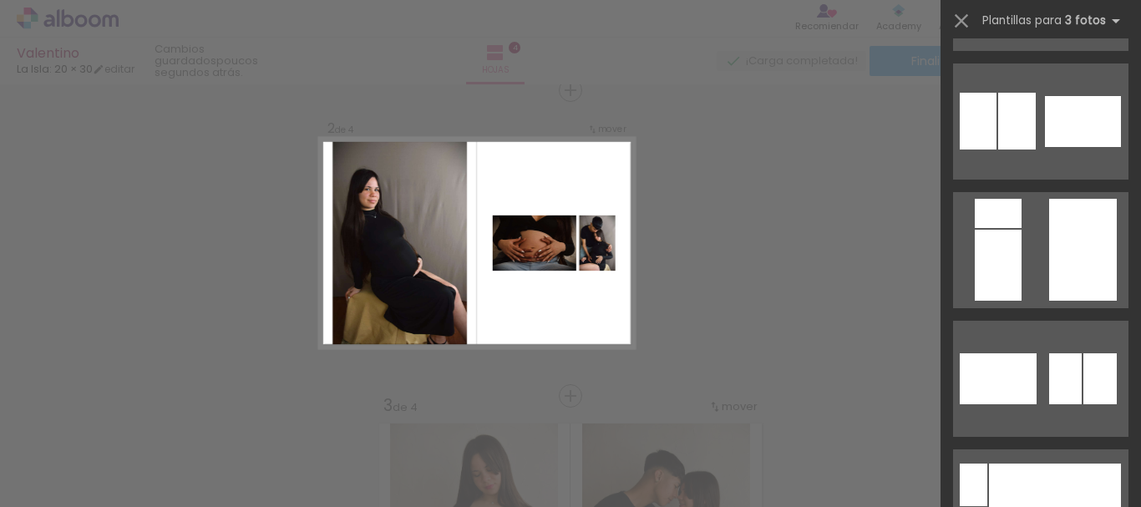
scroll to position [1140, 0]
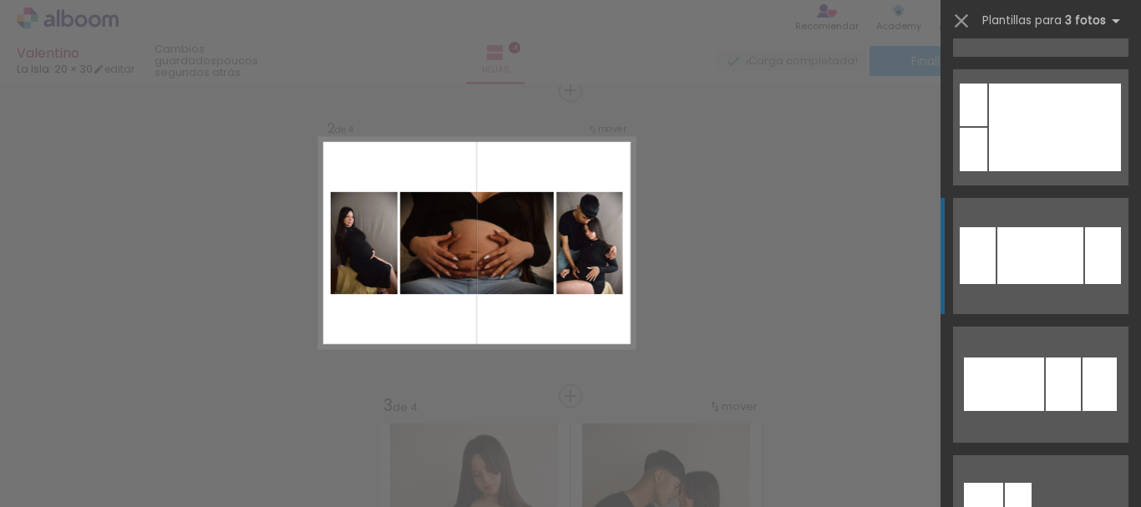
click at [1072, 269] on div at bounding box center [1041, 255] width 86 height 57
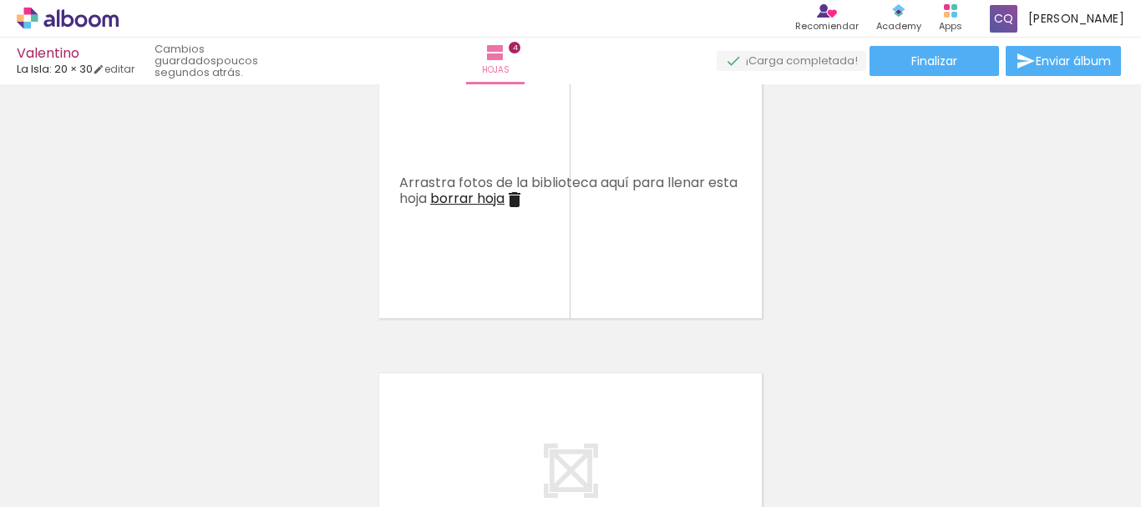
scroll to position [1007, 0]
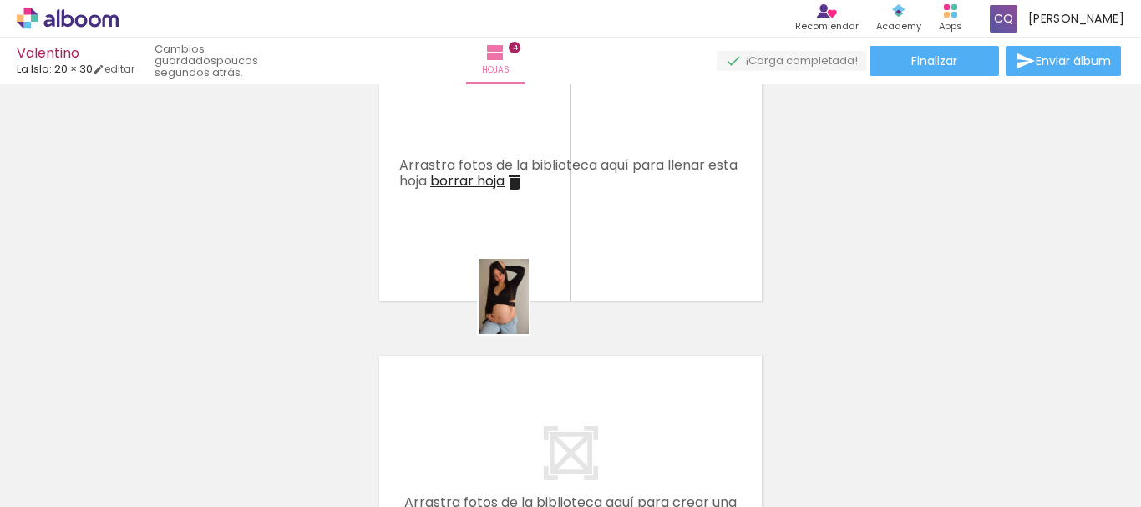
drag, startPoint x: 637, startPoint y: 463, endPoint x: 482, endPoint y: 224, distance: 285.0
click at [482, 224] on quentale-workspace at bounding box center [570, 253] width 1141 height 507
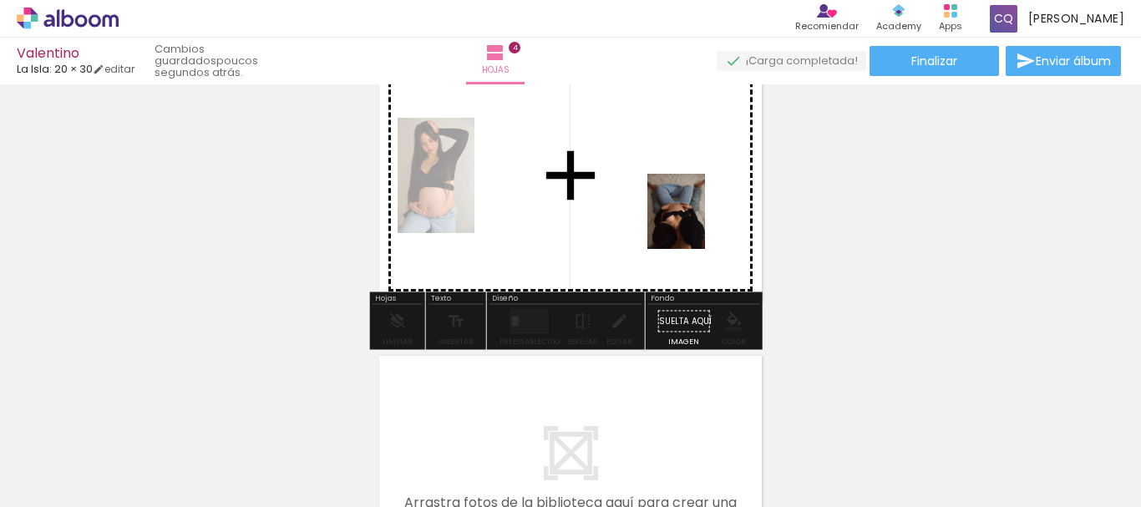
drag, startPoint x: 933, startPoint y: 455, endPoint x: 698, endPoint y: 224, distance: 330.3
click at [698, 224] on quentale-workspace at bounding box center [570, 253] width 1141 height 507
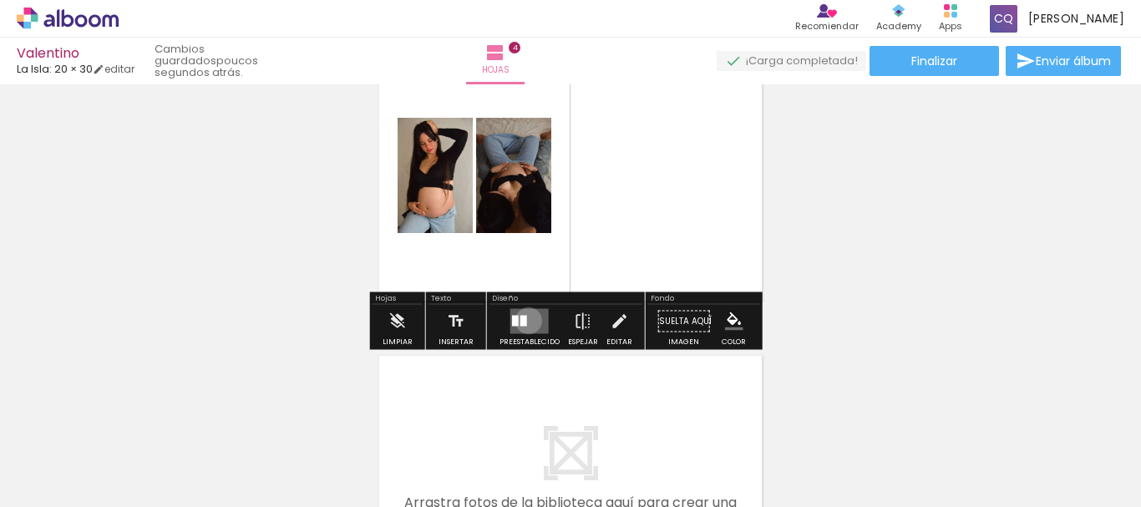
click at [525, 321] on quentale-layouter at bounding box center [529, 321] width 38 height 25
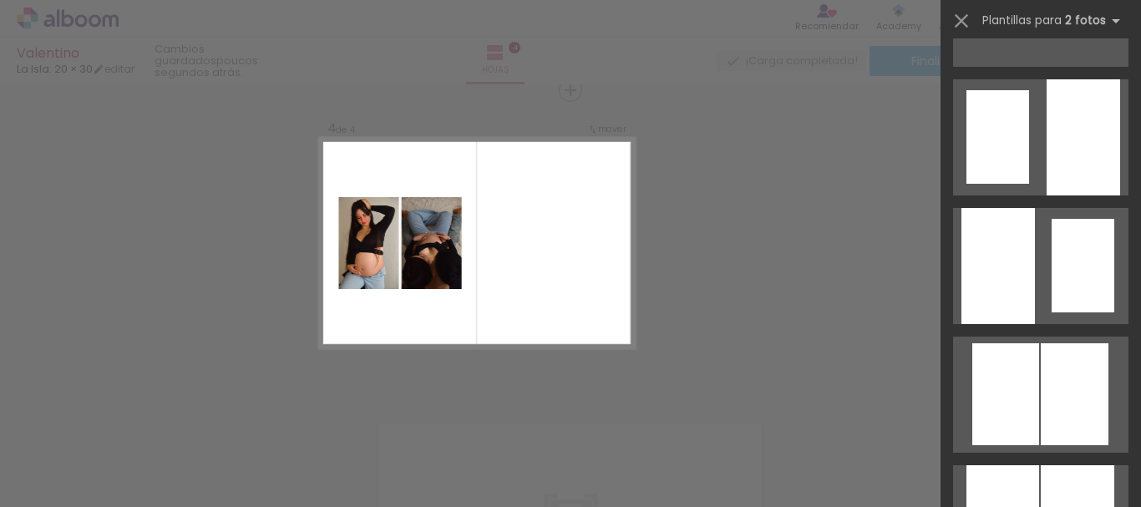
scroll to position [1024, 0]
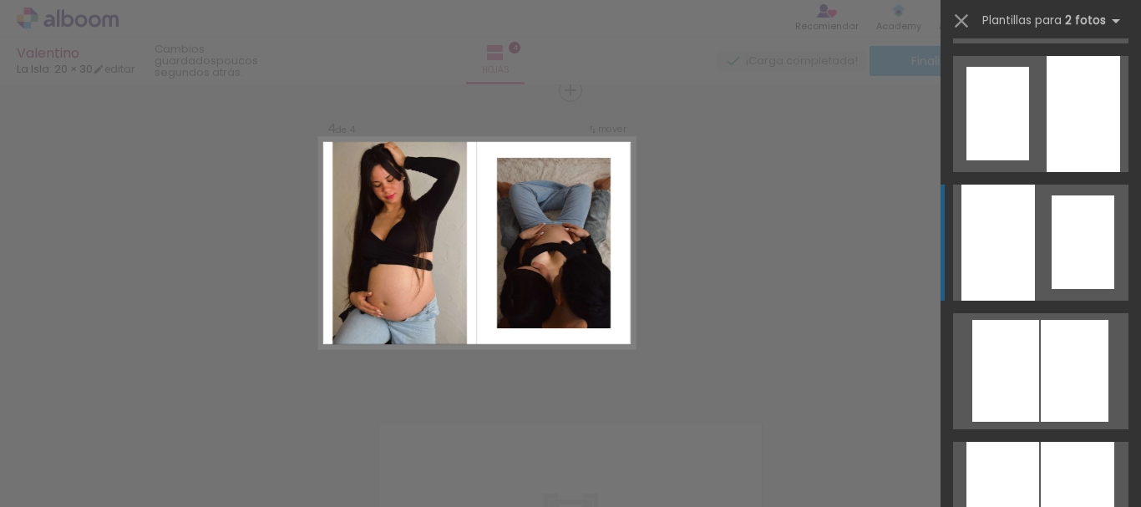
click at [1067, 239] on div at bounding box center [1083, 242] width 63 height 94
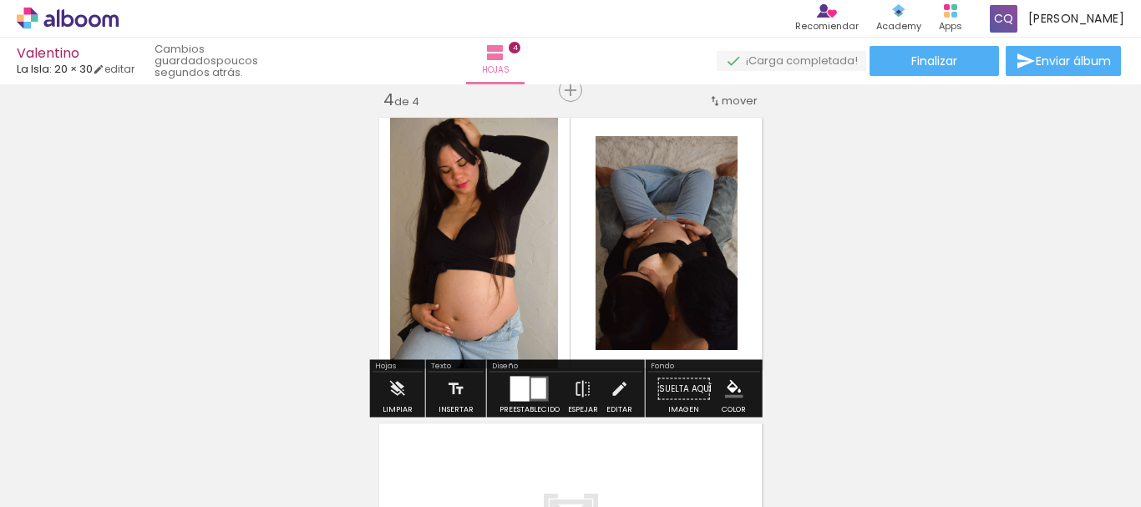
click at [526, 382] on quentale-layouter at bounding box center [529, 389] width 38 height 25
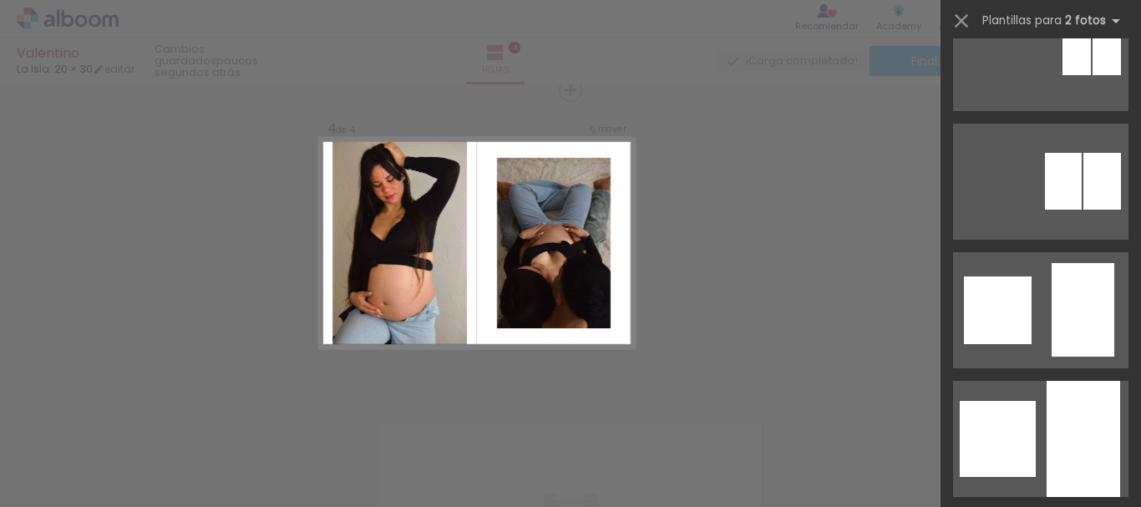
scroll to position [1670, 0]
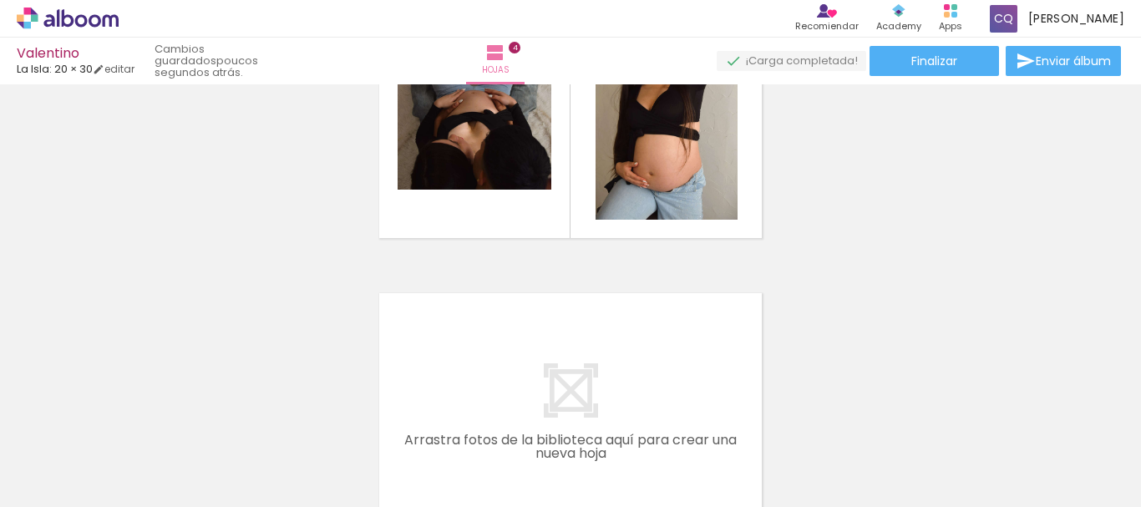
scroll to position [1149, 0]
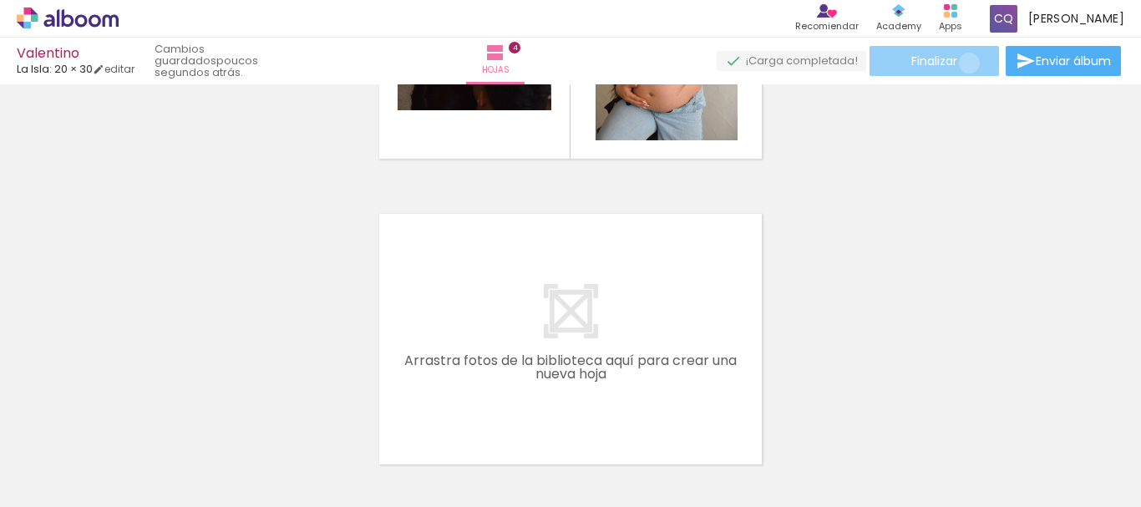
click at [963, 63] on paper-button "Finalizar" at bounding box center [934, 61] width 129 height 30
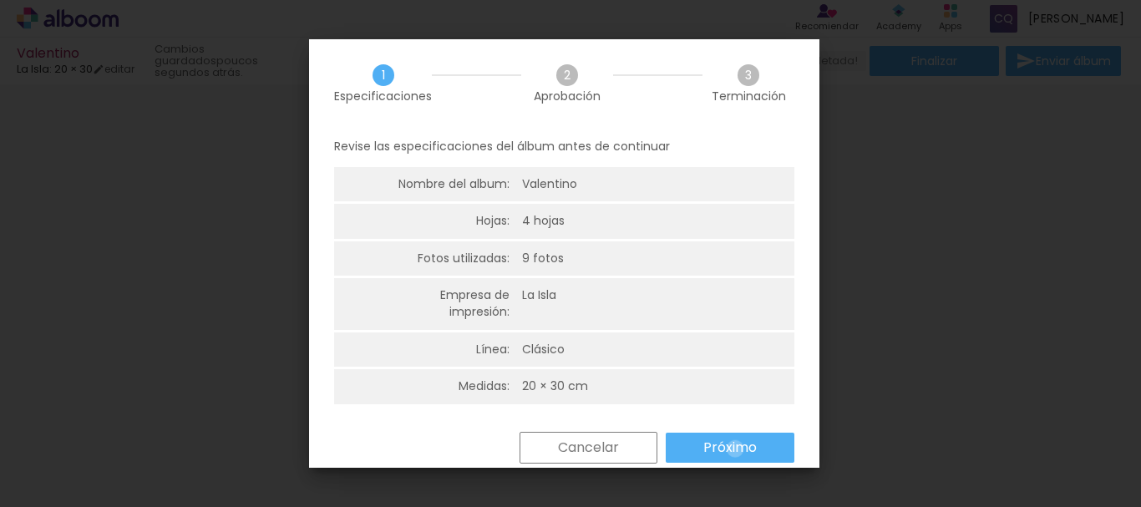
click at [0, 0] on slot "Próximo" at bounding box center [0, 0] width 0 height 0
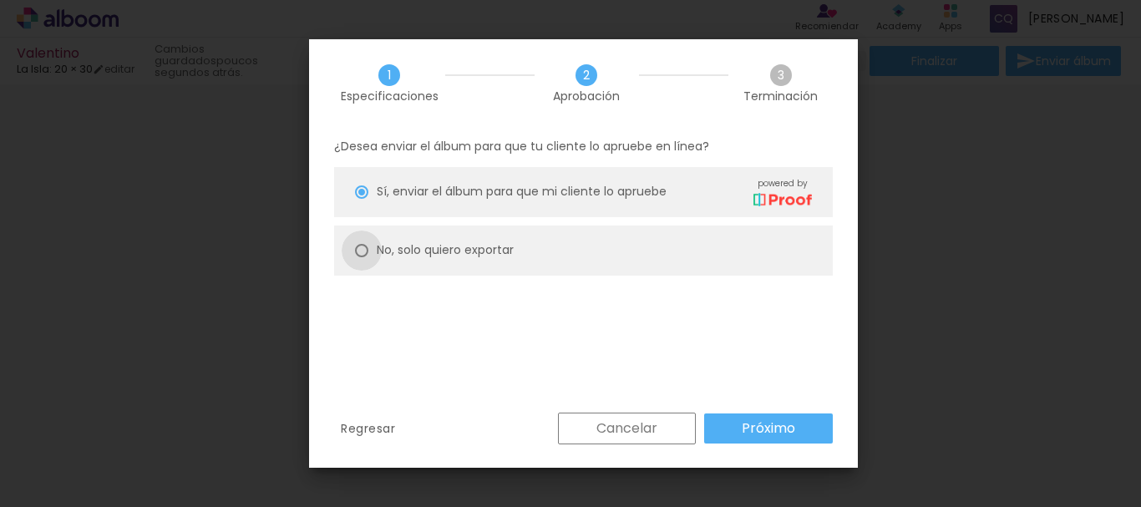
click at [359, 199] on div at bounding box center [361, 191] width 13 height 13
type paper-radio-button "on"
click at [0, 0] on slot "Próximo" at bounding box center [0, 0] width 0 height 0
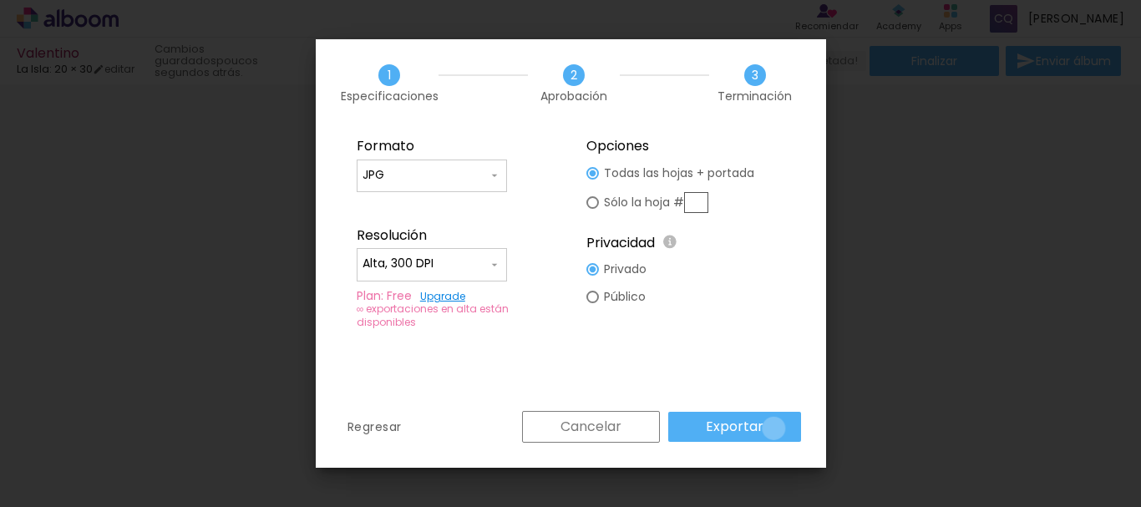
click at [776, 429] on paper-button "Exportar" at bounding box center [734, 427] width 133 height 30
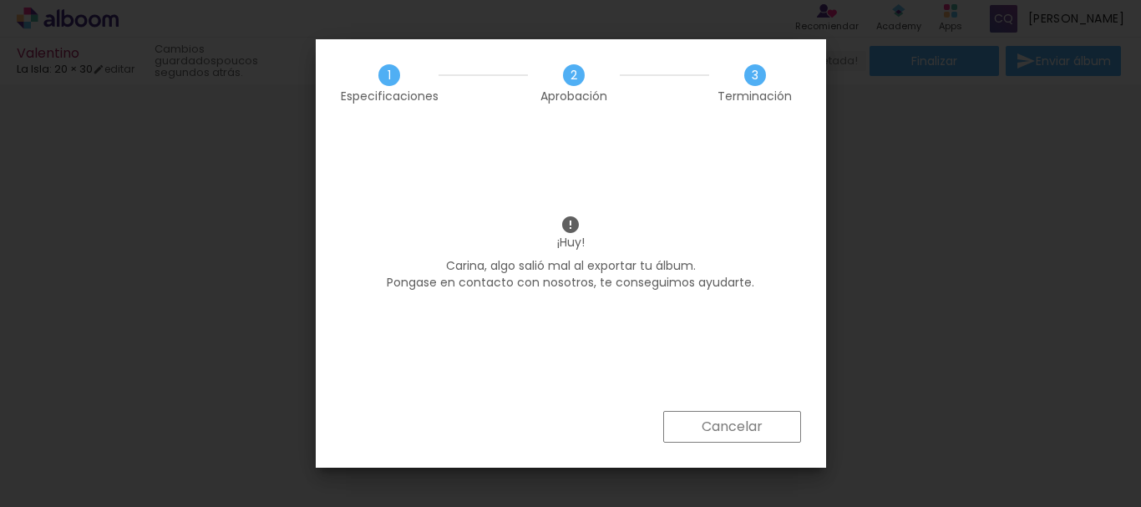
click at [0, 0] on slot "Cancelar" at bounding box center [0, 0] width 0 height 0
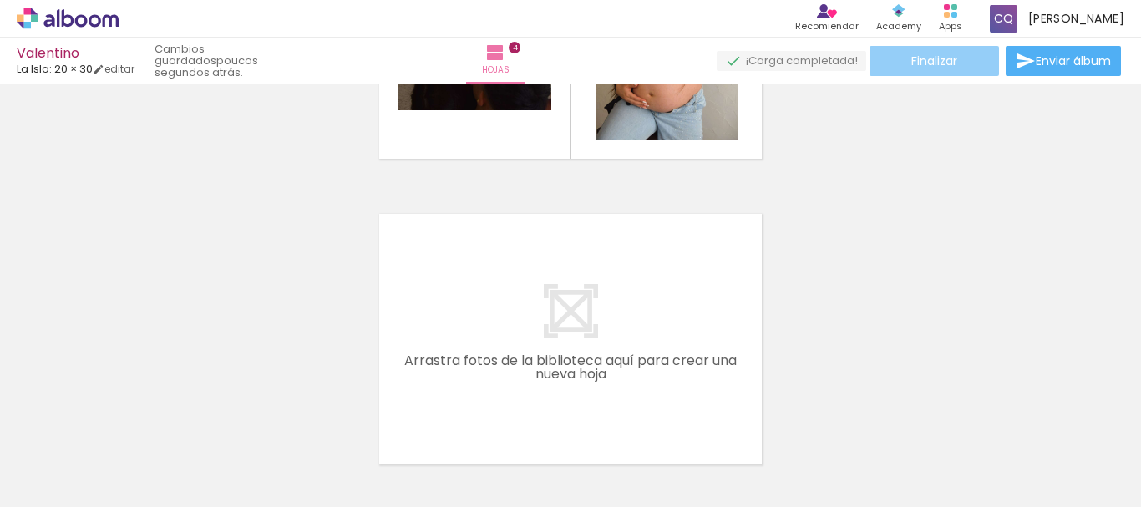
click at [959, 62] on paper-button "Finalizar" at bounding box center [934, 61] width 129 height 30
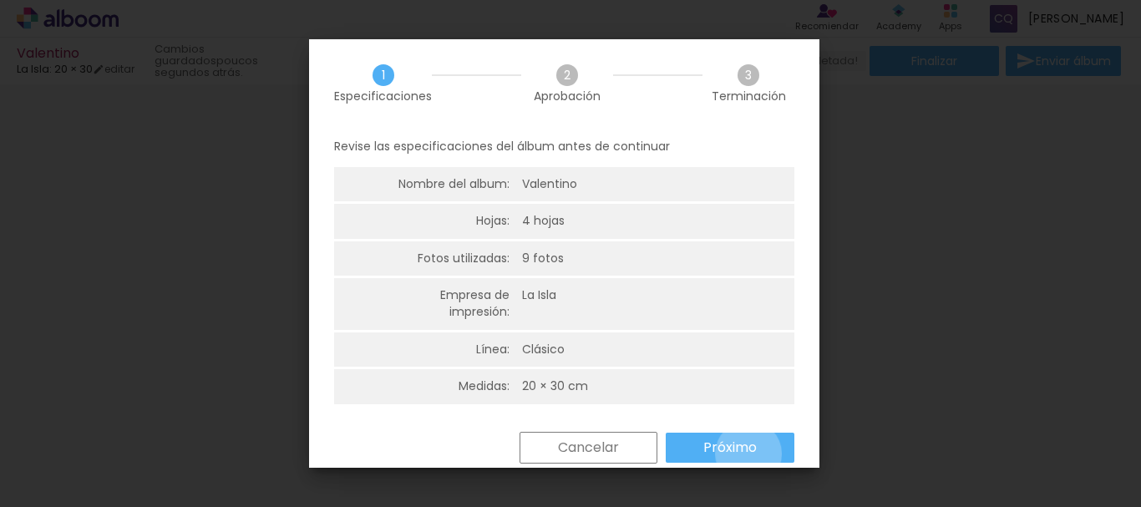
click at [0, 0] on slot "Próximo" at bounding box center [0, 0] width 0 height 0
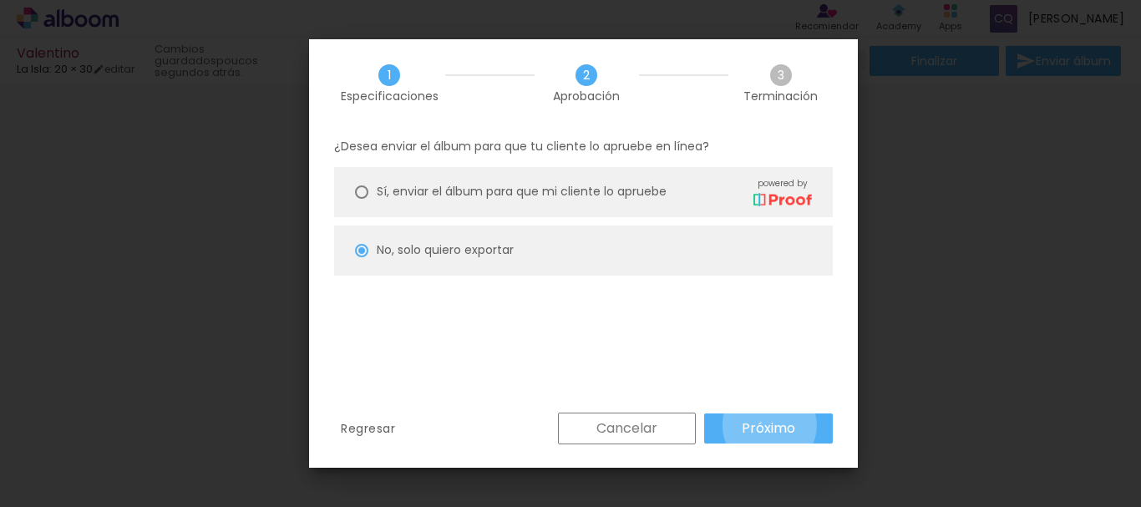
click at [0, 0] on slot "Próximo" at bounding box center [0, 0] width 0 height 0
type input "Alta, 300 DPI"
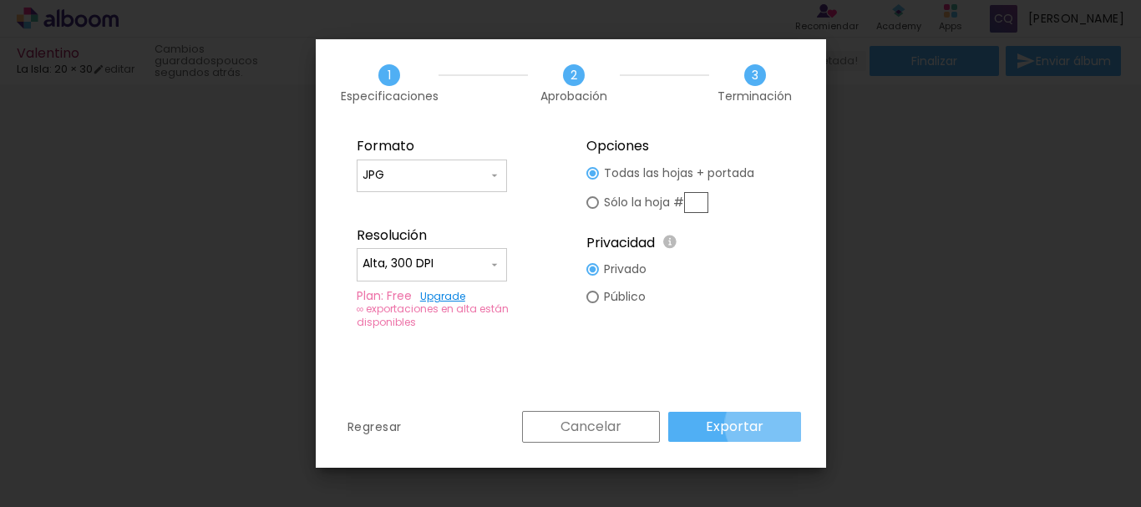
click at [770, 425] on paper-button "Exportar" at bounding box center [734, 427] width 133 height 30
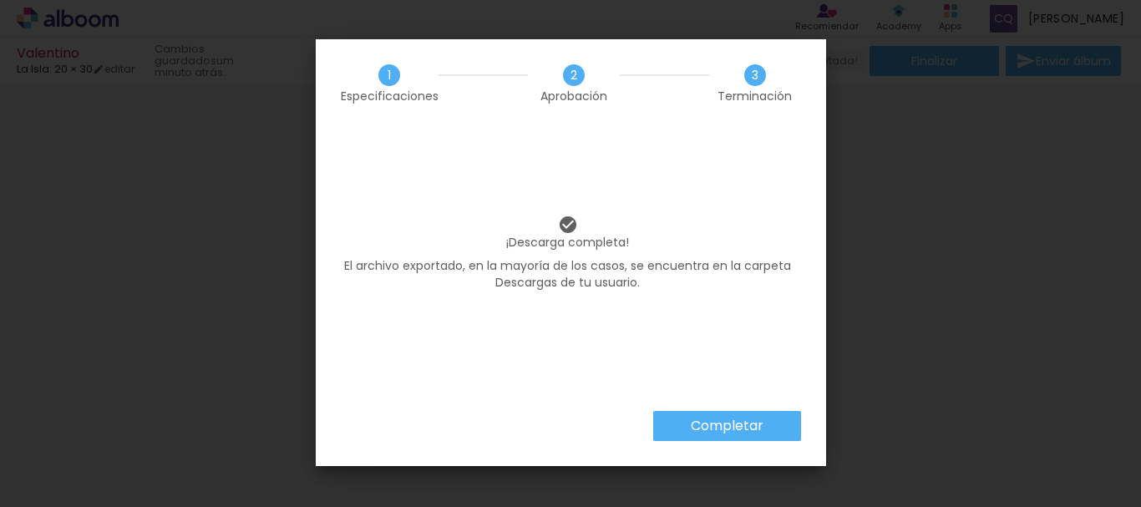
click at [983, 224] on iron-overlay-backdrop at bounding box center [570, 253] width 1141 height 507
click at [769, 423] on paper-button "Completar" at bounding box center [727, 426] width 148 height 30
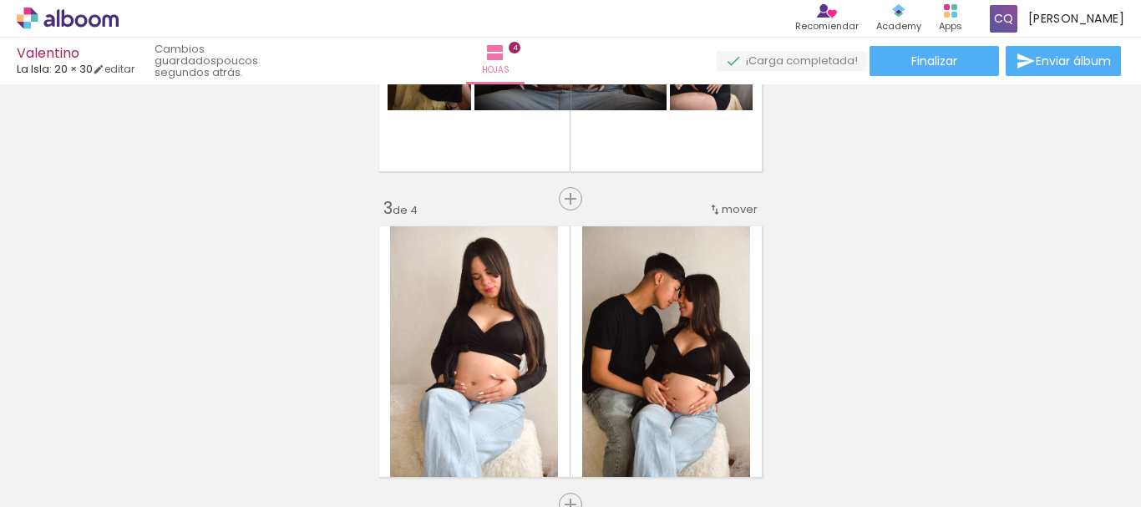
scroll to position [514, 0]
